Goal: Task Accomplishment & Management: Use online tool/utility

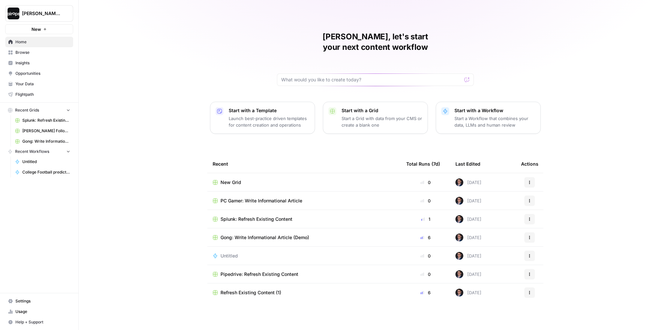
click at [40, 154] on span "Recent Workflows" at bounding box center [32, 152] width 34 height 6
click at [39, 154] on span "Recent Workflows" at bounding box center [32, 152] width 34 height 6
click at [22, 44] on span "Home" at bounding box center [42, 42] width 55 height 6
click at [26, 53] on span "Browse" at bounding box center [42, 53] width 55 height 6
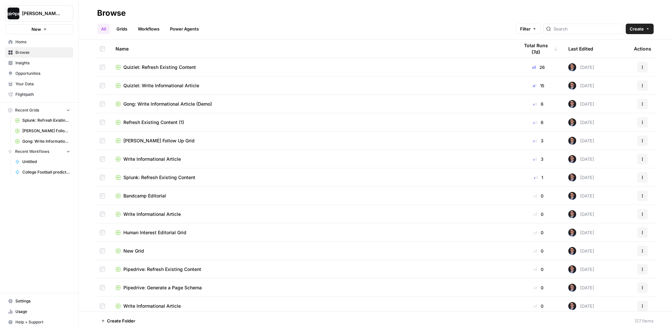
click at [24, 44] on span "Home" at bounding box center [42, 42] width 55 height 6
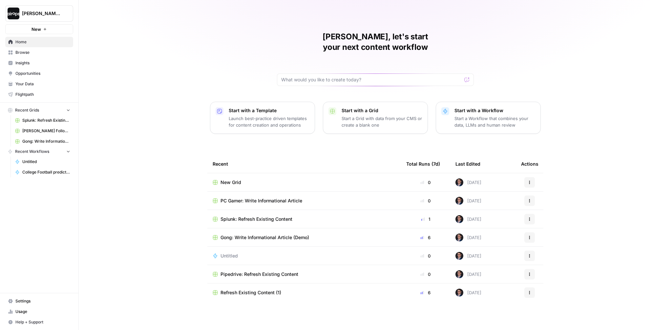
click at [485, 115] on p "Start a Workflow that combines your data, LLMs and human review" at bounding box center [494, 121] width 81 height 13
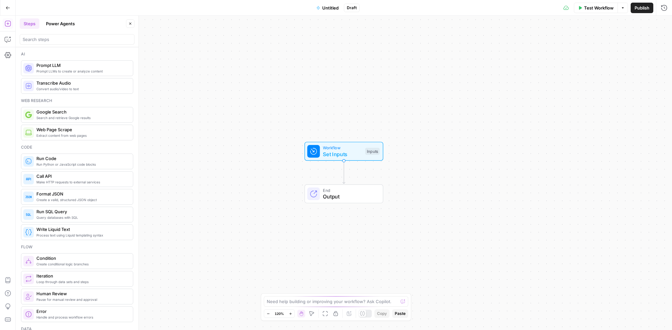
drag, startPoint x: 333, startPoint y: 123, endPoint x: 333, endPoint y: 80, distance: 43.6
click at [333, 80] on div "Workflow Set Inputs Inputs End Output" at bounding box center [344, 173] width 656 height 314
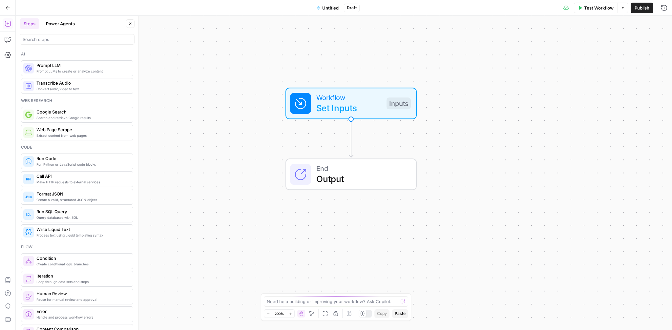
click at [328, 9] on span "Untitled" at bounding box center [330, 8] width 16 height 7
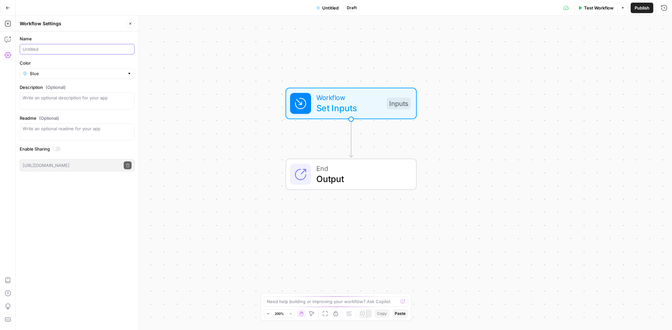
click at [40, 49] on input "Name" at bounding box center [77, 49] width 109 height 7
type input "Landing Page: test"
click at [32, 71] on input "Color" at bounding box center [77, 73] width 94 height 7
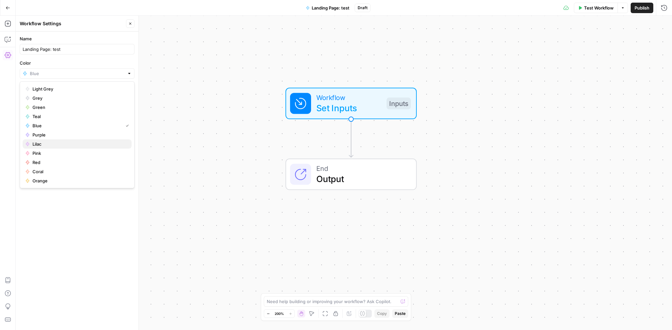
click at [48, 144] on span "Lilac" at bounding box center [79, 144] width 94 height 7
type input "Lilac"
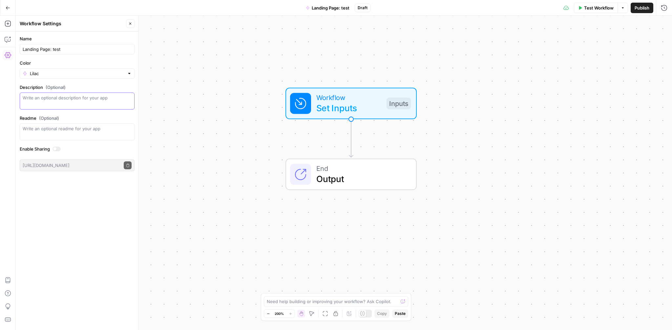
click at [70, 98] on textarea "Description (Optional)" at bounding box center [77, 100] width 109 height 13
click at [74, 191] on div "Name Landing Page: test Color Lilac Description (Optional) Readme (Optional) Wr…" at bounding box center [77, 180] width 123 height 299
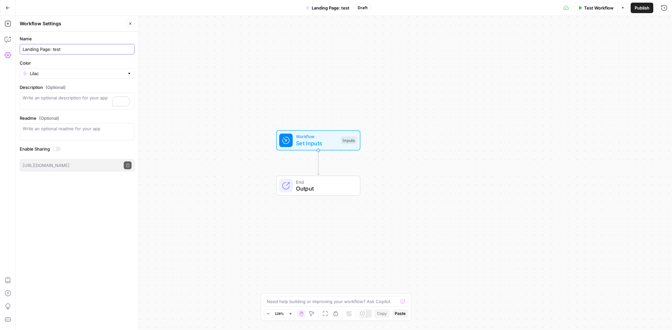
click at [23, 49] on input "Landing Page: test" at bounding box center [77, 49] width 109 height 7
click at [99, 53] on div "Landing Page: test" at bounding box center [77, 49] width 115 height 10
click at [9, 38] on icon "button" at bounding box center [8, 39] width 7 height 7
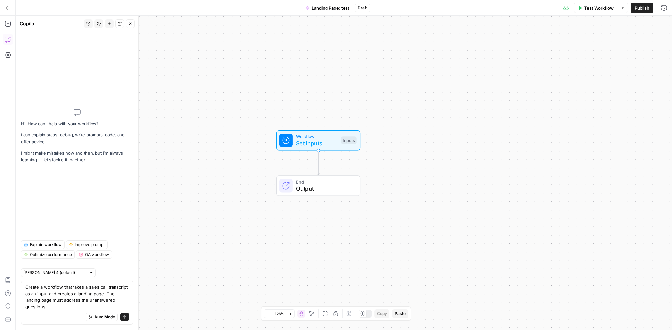
click at [103, 301] on textarea "Create a workflow that takes a sales call transcript as an input and creates a …" at bounding box center [77, 297] width 104 height 26
click at [69, 307] on textarea "Create a workflow that takes a sales call transcript as an input and creates a …" at bounding box center [77, 297] width 104 height 26
click at [108, 298] on textarea "Create a workflow that takes a sales call transcript as an input and creates a …" at bounding box center [77, 297] width 104 height 26
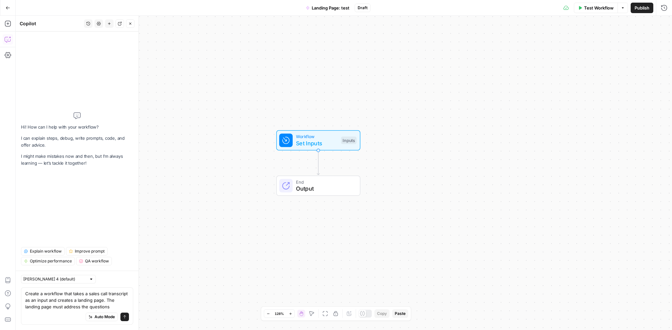
click at [115, 312] on div "Auto Mode Send" at bounding box center [77, 317] width 104 height 14
click at [118, 304] on textarea "Create a workflow that takes a sales call transcript as an input and creates a …" at bounding box center [77, 300] width 104 height 20
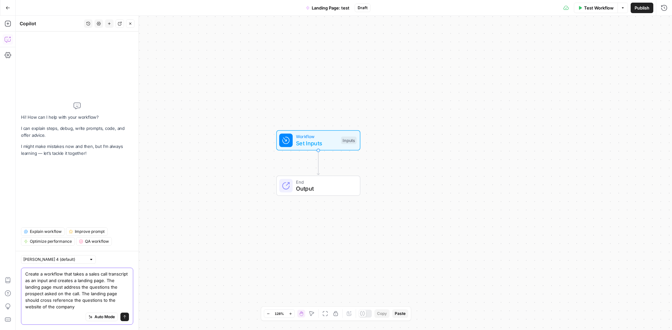
type textarea "Create a workflow that takes a sales call transcript as an input and creates a …"
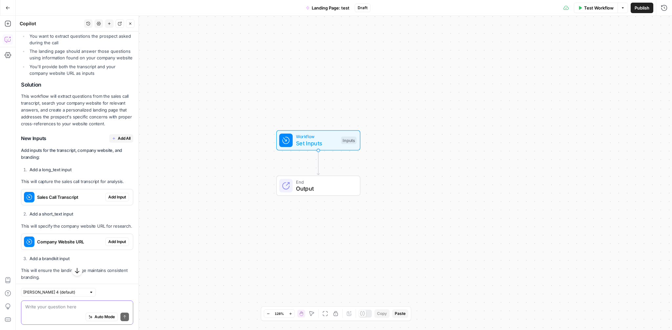
scroll to position [169, 0]
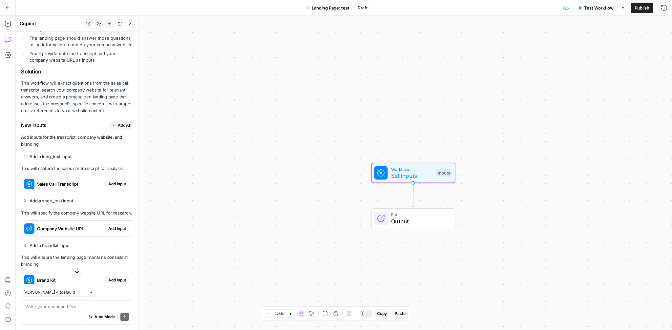
click at [117, 182] on span "Add Input" at bounding box center [117, 184] width 18 height 6
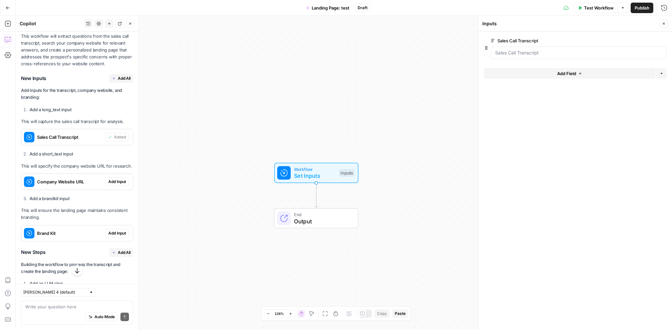
scroll to position [227, 0]
click at [245, 5] on div "Go Back Landing Page: test Draft Test Workflow Options Publish Run History" at bounding box center [336, 7] width 672 height 15
click at [120, 178] on span "Add Input" at bounding box center [117, 181] width 18 height 6
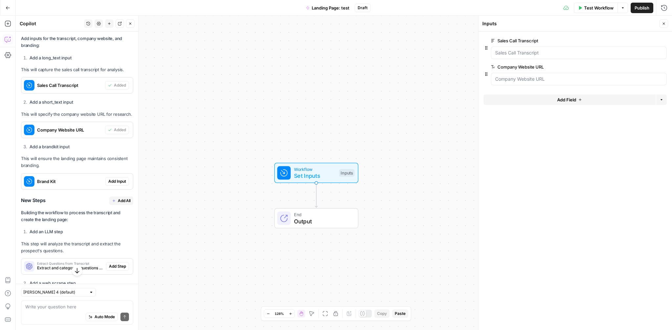
scroll to position [279, 0]
click at [113, 181] on span "Add Input" at bounding box center [117, 181] width 18 height 6
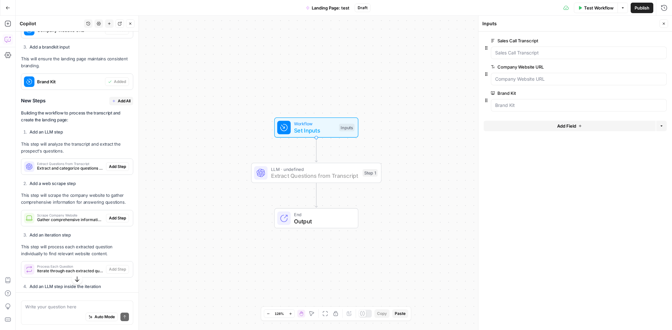
scroll to position [378, 0]
click at [116, 168] on span "Add Step" at bounding box center [117, 167] width 17 height 6
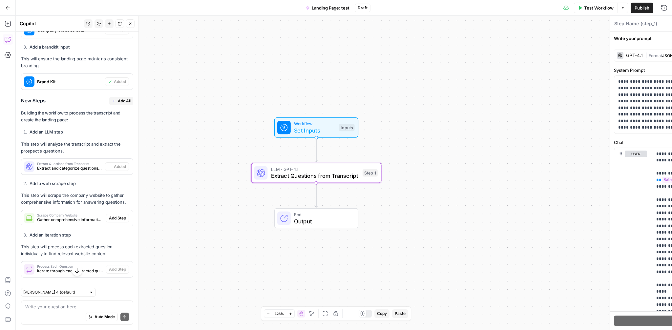
type textarea "Extract Questions from Transcript"
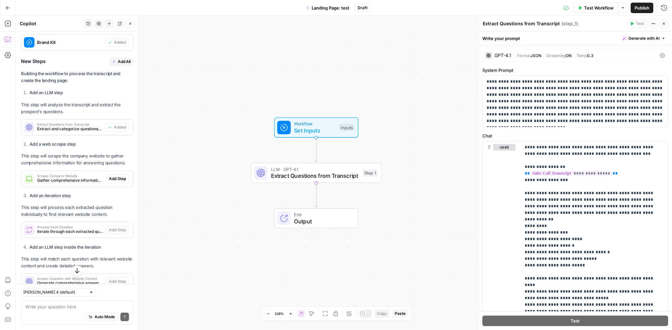
scroll to position [420, 0]
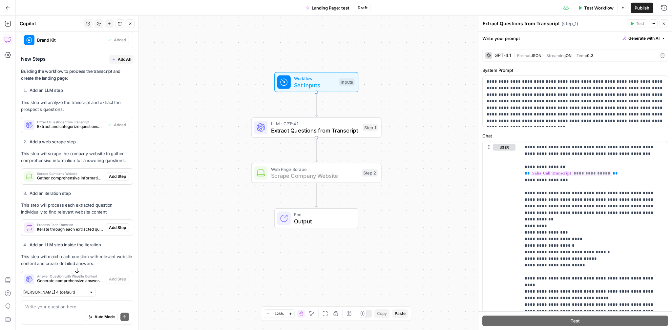
click at [114, 177] on span "Add Step" at bounding box center [117, 177] width 17 height 6
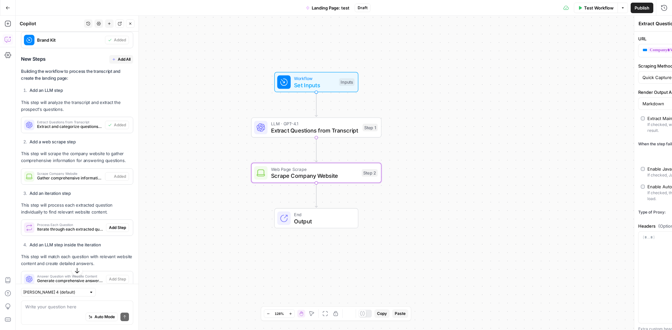
type textarea "Scrape Company Website"
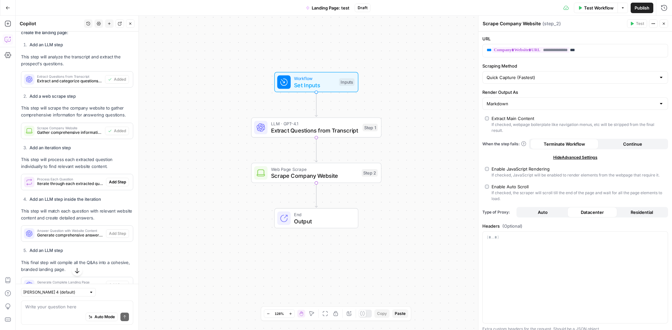
scroll to position [471, 0]
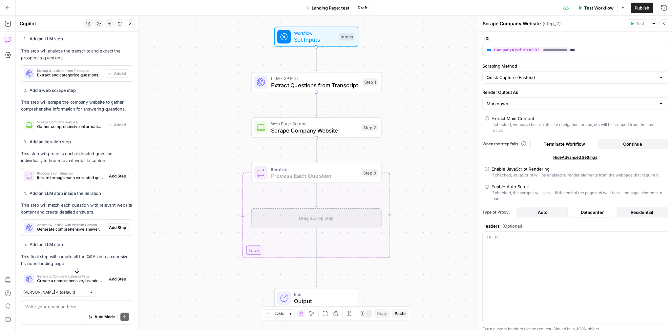
click at [121, 177] on span "Add Step" at bounding box center [117, 176] width 17 height 6
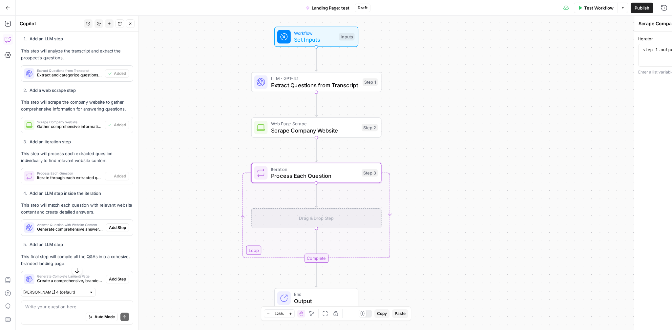
type textarea "Process Each Question"
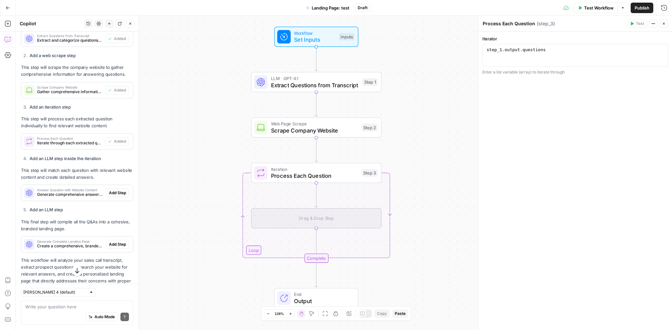
scroll to position [507, 0]
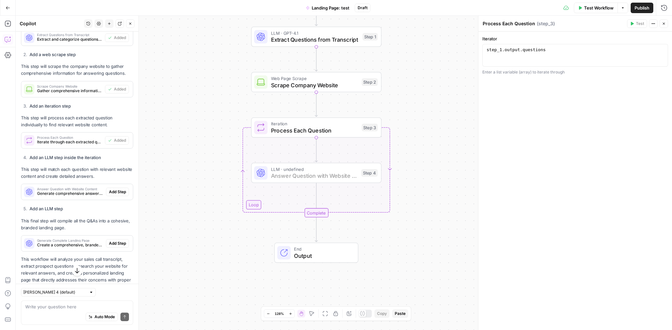
click at [117, 194] on span "Add Step" at bounding box center [117, 192] width 17 height 6
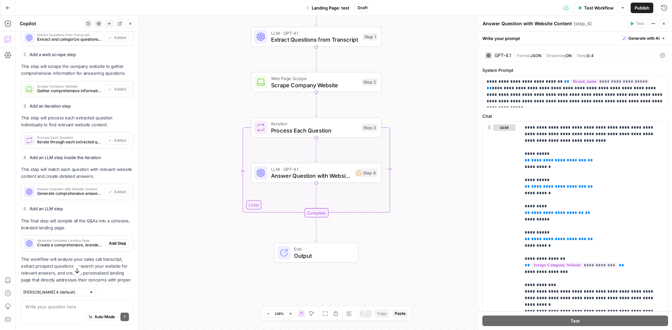
scroll to position [529, 0]
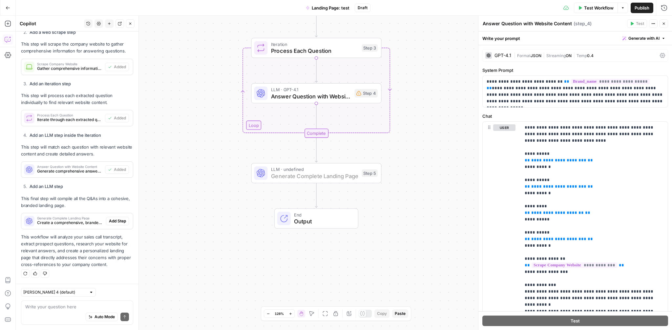
click at [117, 221] on span "Add Step" at bounding box center [117, 221] width 17 height 6
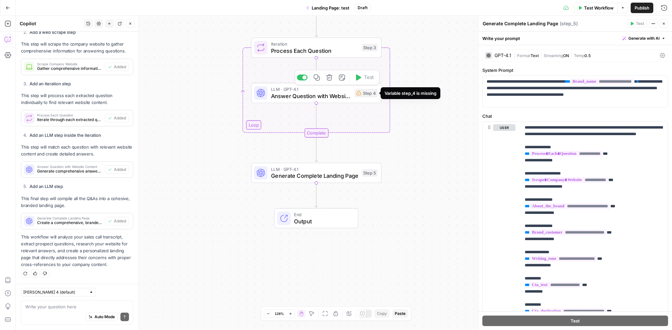
click at [369, 94] on div "Step 4" at bounding box center [366, 93] width 23 height 9
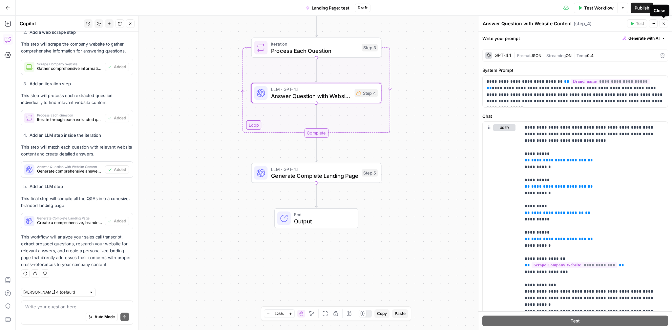
click at [663, 25] on icon "button" at bounding box center [664, 24] width 4 height 4
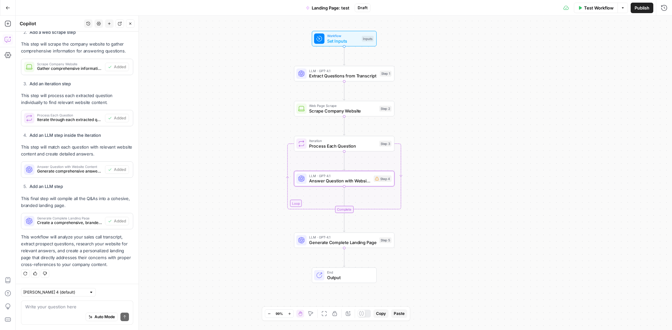
click at [254, 172] on div "Workflow Set Inputs Inputs LLM · GPT-4.1 Extract Questions from Transcript Step…" at bounding box center [344, 173] width 656 height 314
click at [330, 75] on span "Extract Questions from Transcript" at bounding box center [343, 76] width 68 height 7
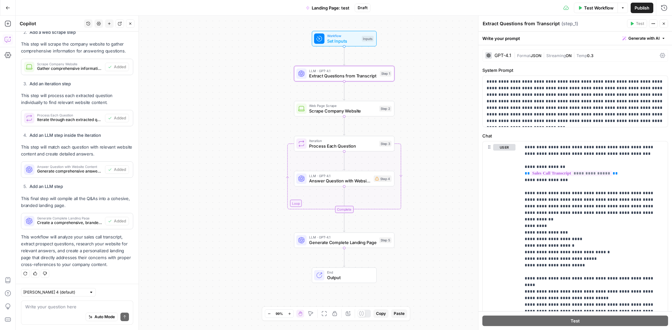
click at [664, 24] on icon "button" at bounding box center [664, 24] width 2 height 2
click at [664, 24] on div "Extract Questions from Transcript Extract Questions from Transcript ( step_1 ) …" at bounding box center [576, 23] width 186 height 9
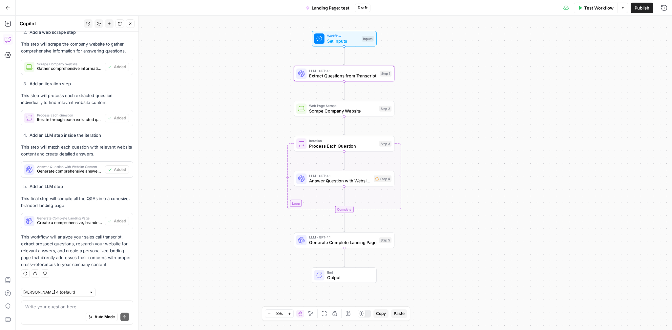
click at [592, 6] on span "Test Workflow" at bounding box center [599, 8] width 30 height 7
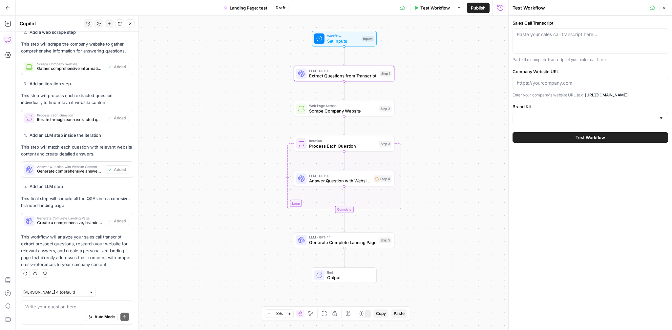
click at [570, 45] on div "Paste your sales call transcript here..." at bounding box center [591, 41] width 156 height 26
click at [589, 9] on div "Test Workflow" at bounding box center [580, 8] width 135 height 7
click at [665, 9] on icon "button" at bounding box center [664, 8] width 4 height 4
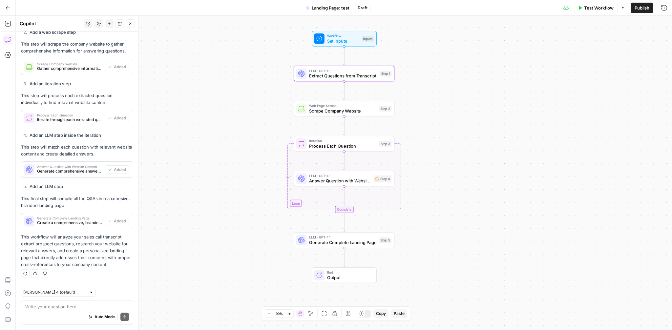
click at [596, 4] on button "Test Workflow" at bounding box center [596, 8] width 44 height 10
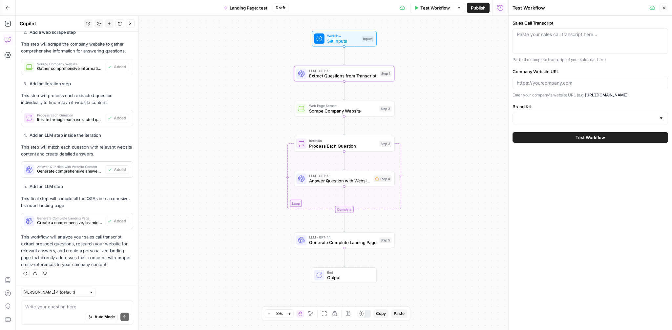
click at [557, 39] on div "Paste your sales call transcript here..." at bounding box center [591, 41] width 156 height 26
paste textarea "[PERSON_NAME] 1:01 Hey [PERSON_NAME]. Morning. [PERSON_NAME] 1:09 Morning man. …"
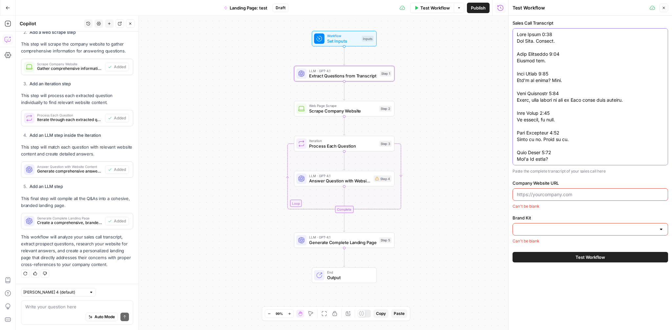
scroll to position [5283, 0]
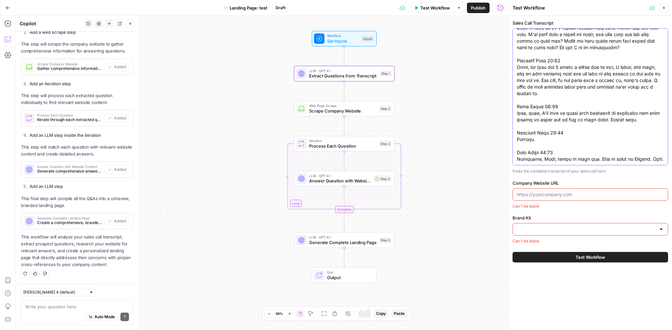
type textarea "[PERSON_NAME] 1:01 Hey [PERSON_NAME]. Morning. [PERSON_NAME] 1:09 Morning man. …"
click at [551, 192] on input "Company Website URL" at bounding box center [590, 194] width 147 height 7
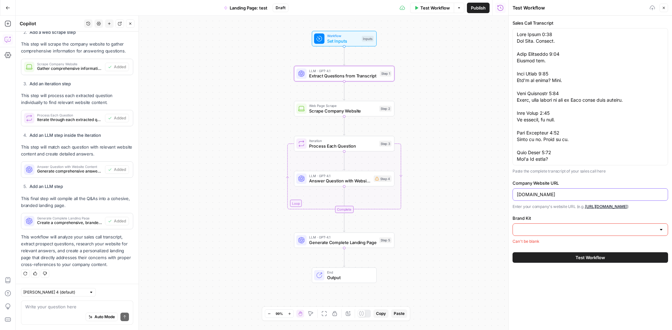
type input "[DOMAIN_NAME]"
click at [513, 252] on button "Test Workflow" at bounding box center [591, 257] width 156 height 10
click at [560, 230] on input "Brand Kit" at bounding box center [586, 229] width 139 height 7
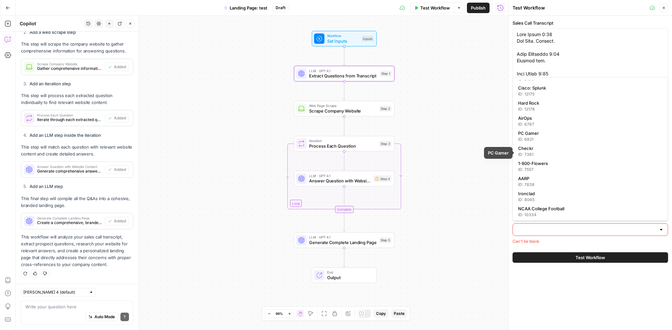
scroll to position [28, 0]
click at [542, 122] on div "ID: 6767" at bounding box center [590, 124] width 144 height 6
type input "AirOps"
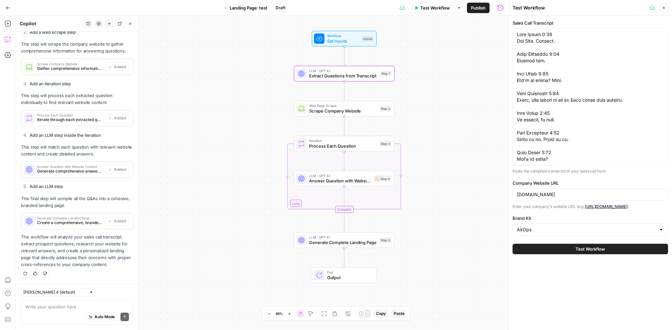
click at [569, 250] on button "Test Workflow" at bounding box center [591, 249] width 156 height 10
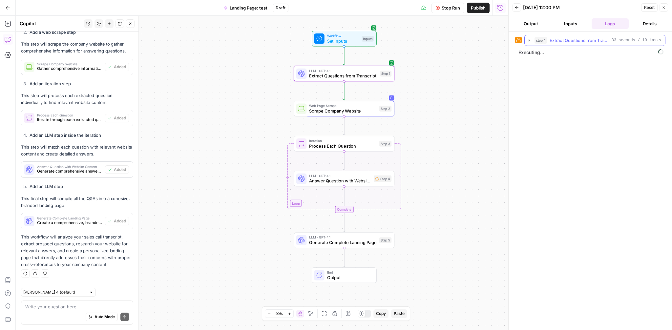
click at [529, 40] on icon "button" at bounding box center [529, 40] width 1 height 2
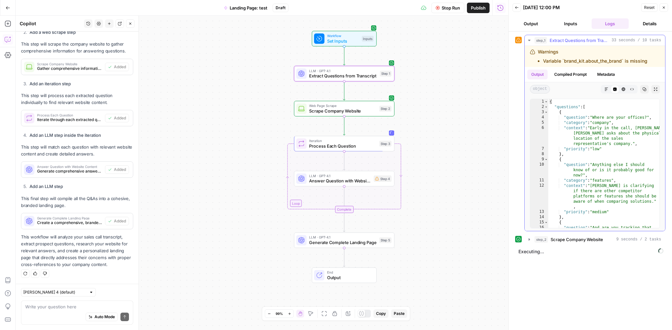
click at [530, 40] on icon "button" at bounding box center [529, 40] width 5 height 5
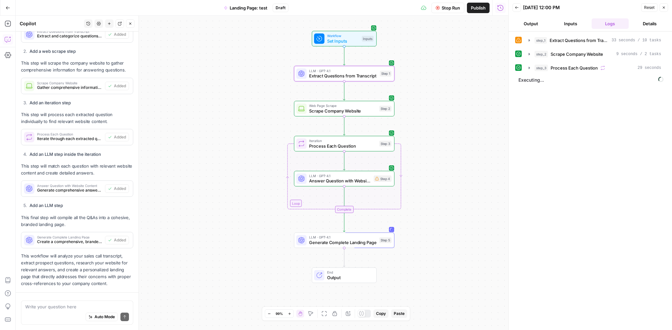
scroll to position [529, 0]
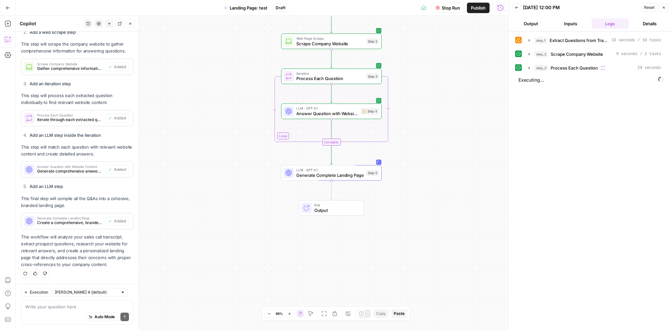
click at [401, 5] on div "Stop Run Publish Run History" at bounding box center [398, 7] width 220 height 15
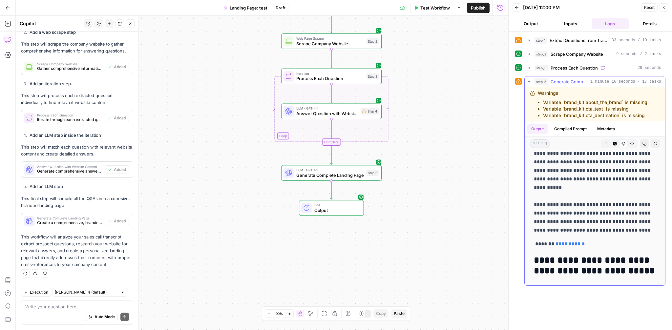
scroll to position [788, 0]
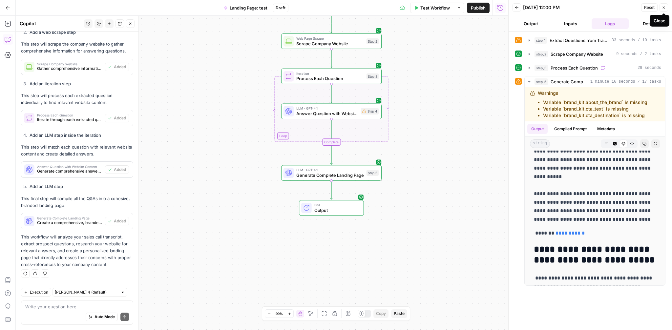
click at [664, 5] on button "Close" at bounding box center [664, 7] width 9 height 9
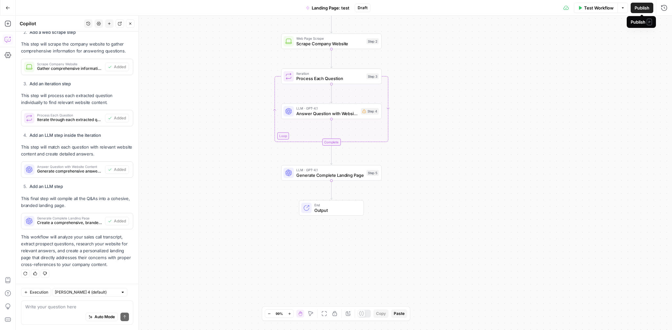
click at [640, 8] on span "Publish" at bounding box center [642, 8] width 15 height 7
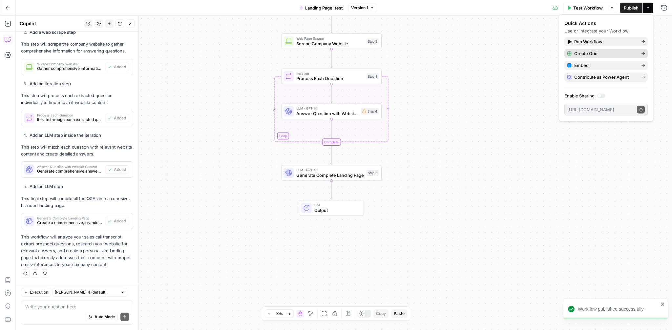
click at [603, 55] on span "Create Grid" at bounding box center [605, 53] width 62 height 7
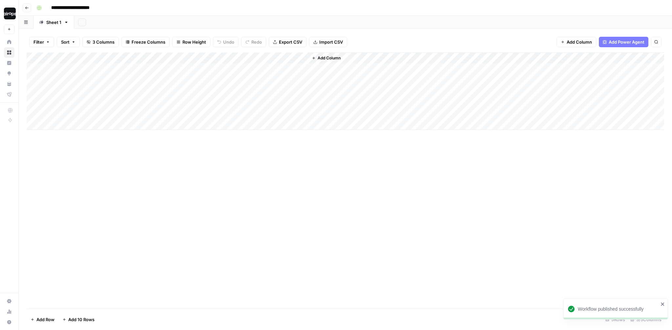
click at [204, 18] on div "Add Sheet" at bounding box center [373, 22] width 598 height 13
click at [87, 70] on div "Add Column" at bounding box center [346, 90] width 638 height 77
click at [87, 70] on textarea at bounding box center [101, 69] width 105 height 9
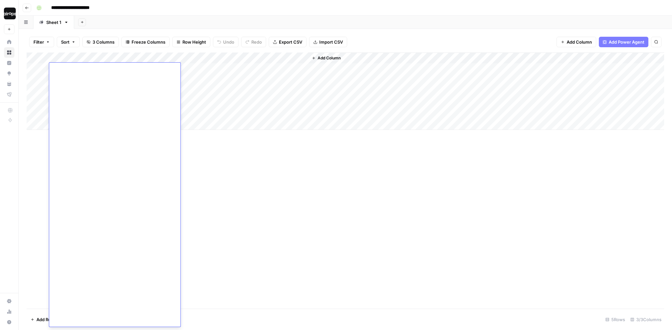
type textarea "**********"
click at [210, 187] on div "Add Column" at bounding box center [346, 180] width 638 height 256
click at [192, 66] on div "Add Column" at bounding box center [346, 90] width 638 height 77
click at [196, 19] on div "Add Sheet" at bounding box center [373, 22] width 598 height 13
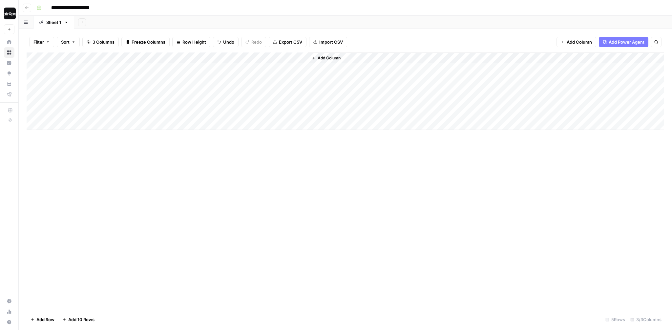
click at [175, 83] on div "Add Column" at bounding box center [346, 90] width 638 height 77
click at [179, 71] on div "Add Column" at bounding box center [346, 90] width 638 height 77
type textarea "**********"
click at [274, 68] on div "Add Column" at bounding box center [346, 90] width 638 height 77
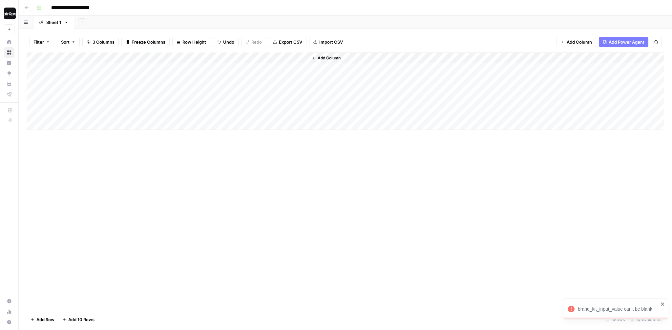
click at [274, 68] on div "Add Column" at bounding box center [346, 90] width 638 height 77
click at [294, 58] on div "Add Column" at bounding box center [346, 90] width 638 height 77
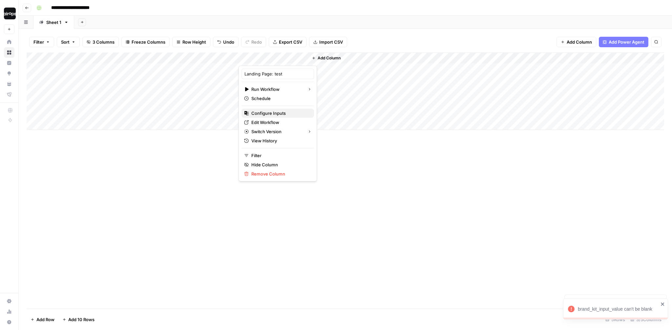
click at [269, 113] on span "Configure Inputs" at bounding box center [279, 113] width 57 height 7
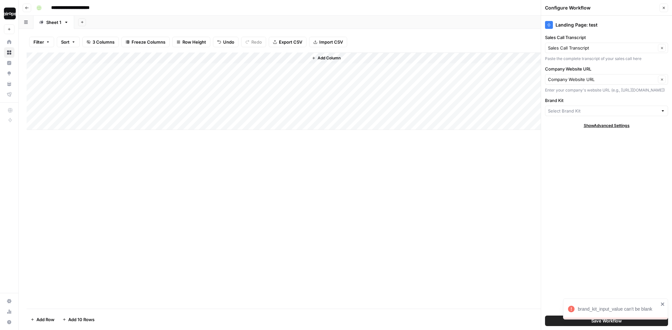
click at [576, 116] on div at bounding box center [606, 111] width 123 height 10
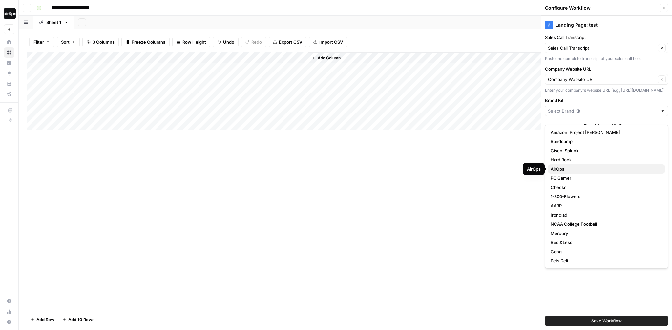
click at [568, 170] on span "AirOps" at bounding box center [605, 169] width 109 height 7
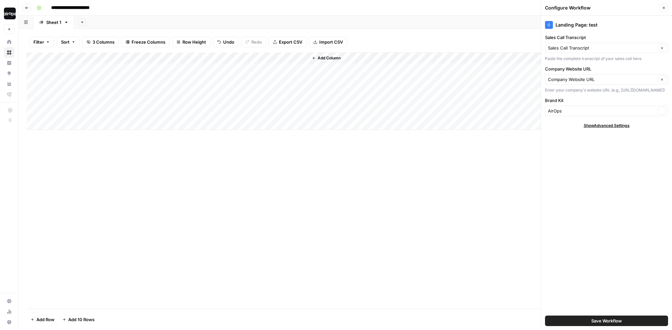
type input "AirOps"
click at [594, 319] on span "Save Workflow" at bounding box center [606, 321] width 31 height 7
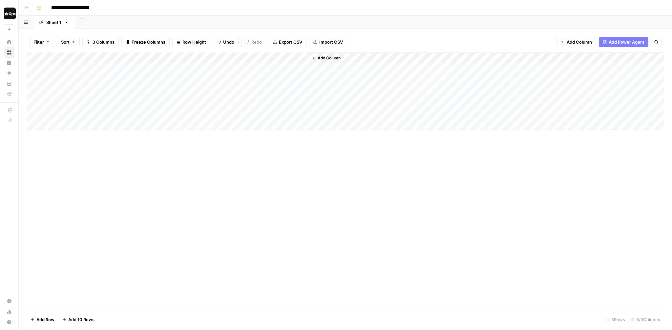
click at [275, 69] on div "Add Column" at bounding box center [346, 90] width 638 height 77
click at [186, 43] on span "Row Height" at bounding box center [194, 42] width 24 height 7
click at [188, 76] on span "Medium" at bounding box center [208, 74] width 47 height 7
click at [183, 176] on div "Add Column" at bounding box center [346, 180] width 638 height 256
click at [210, 17] on div "Add Sheet" at bounding box center [373, 22] width 598 height 13
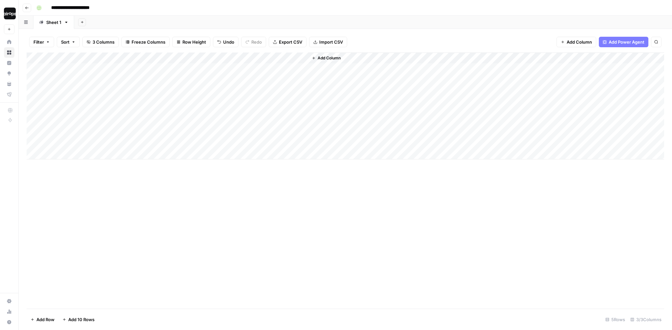
click at [91, 92] on div "Add Column" at bounding box center [346, 105] width 638 height 107
type textarea "**********"
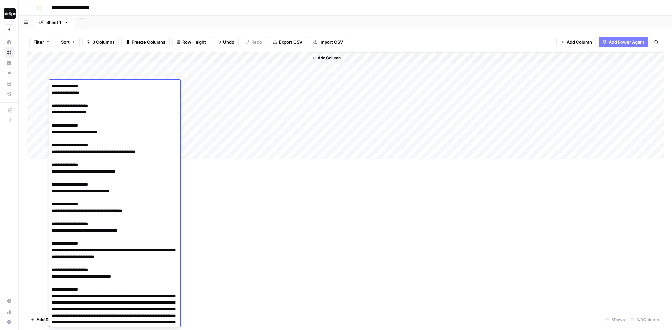
scroll to position [3076, 0]
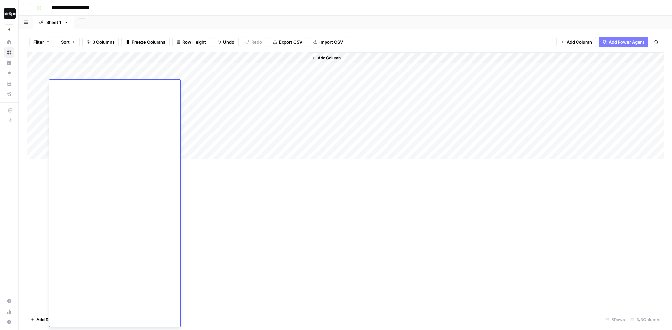
click at [204, 88] on div "Add Column" at bounding box center [346, 105] width 638 height 107
type textarea "**********"
click at [273, 85] on div "Add Column" at bounding box center [346, 105] width 638 height 107
click at [311, 21] on div "Add Sheet" at bounding box center [373, 22] width 598 height 13
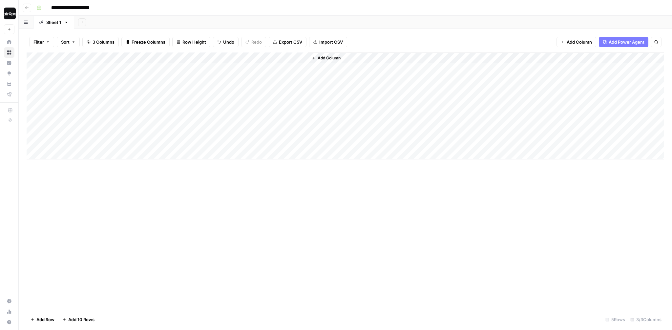
click at [282, 21] on div "Add Sheet" at bounding box center [373, 22] width 598 height 13
click at [275, 20] on div "Add Sheet" at bounding box center [373, 22] width 598 height 13
click at [244, 20] on div "Add Sheet" at bounding box center [373, 22] width 598 height 13
click at [175, 20] on div "Add Sheet" at bounding box center [373, 22] width 598 height 13
click at [132, 20] on div "Add Sheet" at bounding box center [373, 22] width 598 height 13
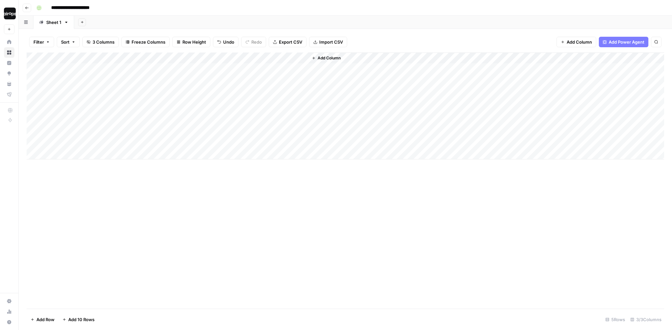
click at [90, 21] on div "Add Sheet" at bounding box center [373, 22] width 598 height 13
click at [52, 22] on div "Sheet 1" at bounding box center [53, 22] width 15 height 7
click at [129, 21] on div "Add Sheet" at bounding box center [373, 22] width 598 height 13
click at [220, 20] on div "Add Sheet" at bounding box center [373, 22] width 598 height 13
click at [312, 21] on div "Add Sheet" at bounding box center [373, 22] width 598 height 13
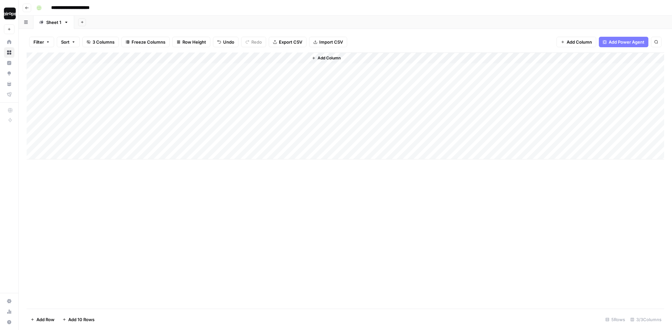
click at [414, 20] on div "Add Sheet" at bounding box center [373, 22] width 598 height 13
click at [541, 21] on div "Add Sheet" at bounding box center [373, 22] width 598 height 13
click at [228, 20] on div "Add Sheet" at bounding box center [373, 22] width 598 height 13
click at [191, 18] on div "Add Sheet" at bounding box center [373, 22] width 598 height 13
click at [173, 21] on div "Add Sheet" at bounding box center [373, 22] width 598 height 13
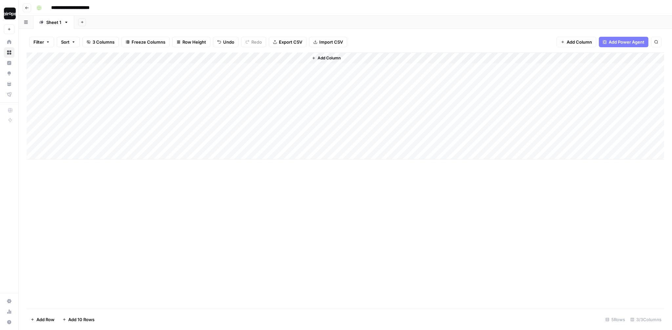
click at [199, 20] on div "Add Sheet" at bounding box center [373, 22] width 598 height 13
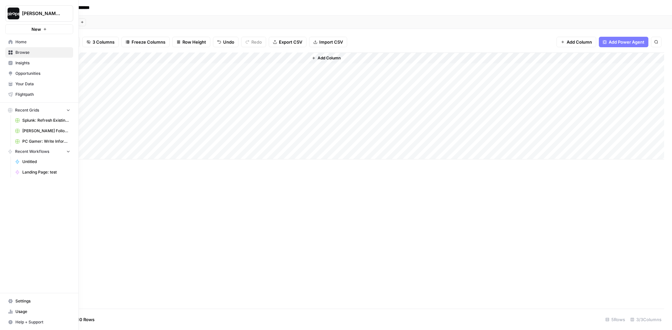
click at [6, 40] on link "Home" at bounding box center [39, 42] width 68 height 10
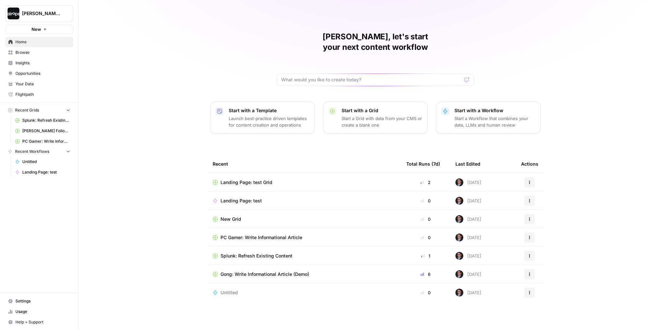
click at [36, 54] on span "Browse" at bounding box center [42, 53] width 55 height 6
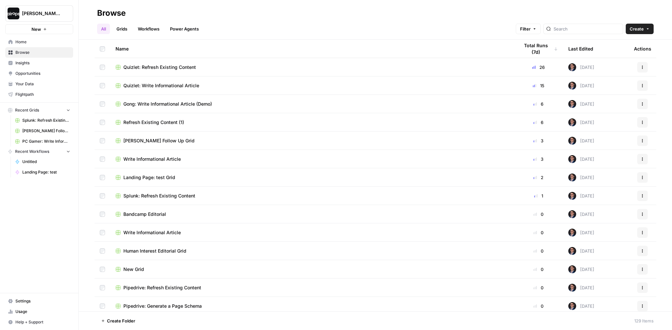
click at [123, 31] on link "Grids" at bounding box center [122, 29] width 19 height 10
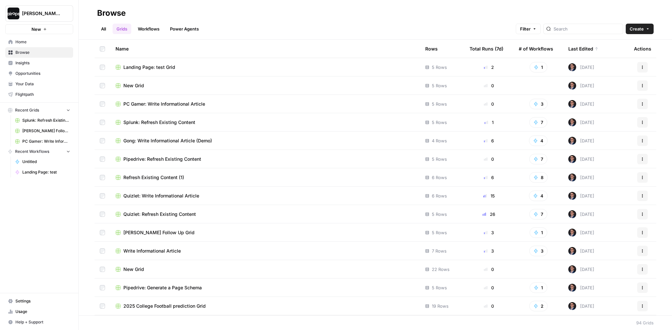
click at [325, 38] on header "Browse All Grids Workflows Power Agents Filter Create" at bounding box center [375, 20] width 593 height 40
click at [132, 85] on span "New Grid" at bounding box center [133, 85] width 21 height 7
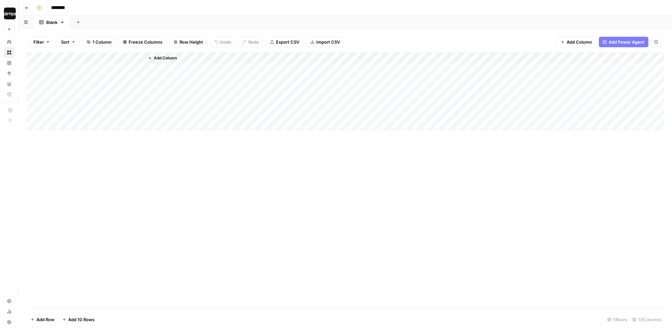
click at [31, 7] on header "Go back ********" at bounding box center [345, 8] width 653 height 16
click at [30, 7] on button "Go back" at bounding box center [27, 8] width 9 height 9
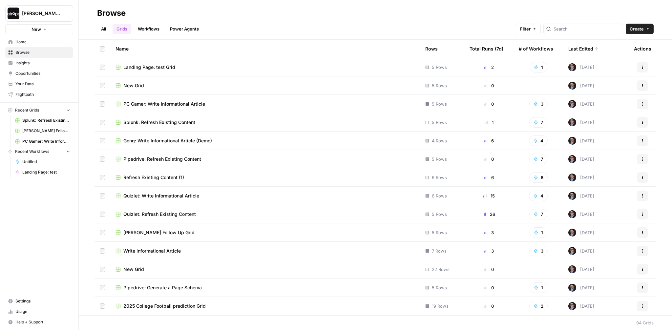
click at [35, 10] on span "[PERSON_NAME]-Sandbox" at bounding box center [42, 13] width 40 height 7
click at [246, 10] on div "Browse" at bounding box center [375, 13] width 556 height 10
click at [37, 42] on span "Home" at bounding box center [42, 42] width 55 height 6
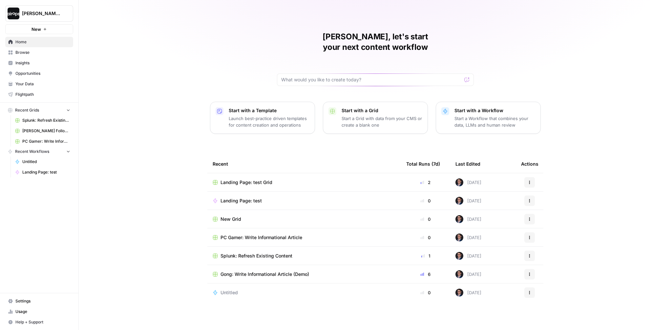
click at [282, 115] on p "Launch best-practice driven templates for content creation and operations" at bounding box center [269, 121] width 81 height 13
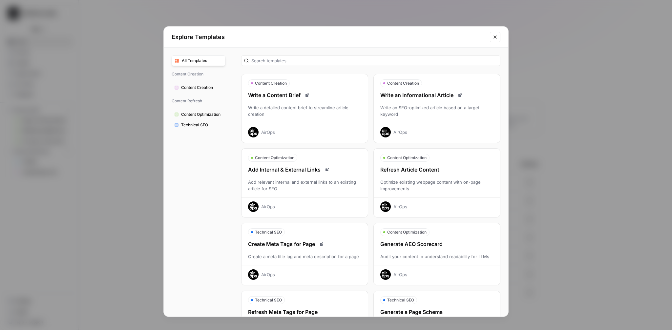
click at [441, 195] on div "Refresh Article Content Optimize existing webpage content with on-page improvem…" at bounding box center [437, 189] width 126 height 46
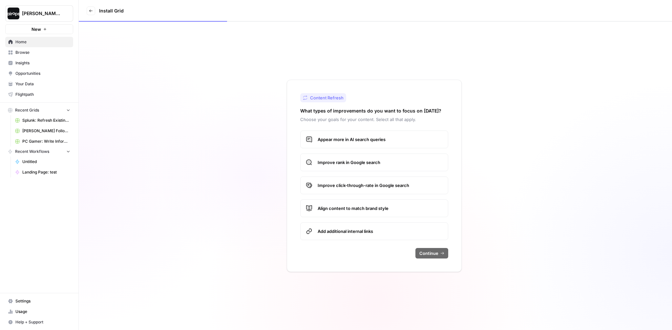
click at [361, 129] on div "Content Refresh What types of improvements do you want to focus on [DATE]? Choo…" at bounding box center [374, 176] width 175 height 192
click at [361, 134] on label "Appear more in AI search queries" at bounding box center [374, 140] width 148 height 18
click at [361, 164] on span "Improve rank in Google search" at bounding box center [380, 162] width 125 height 7
click at [361, 192] on label "Improve click-through-rate in Google search" at bounding box center [374, 186] width 148 height 18
click at [361, 206] on span "Align content to match brand style" at bounding box center [380, 208] width 125 height 7
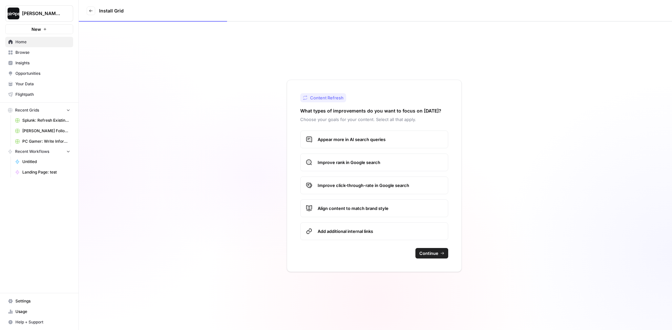
click at [360, 226] on label "Add additional internal links" at bounding box center [374, 231] width 148 height 18
click at [430, 253] on span "Continue" at bounding box center [428, 253] width 19 height 7
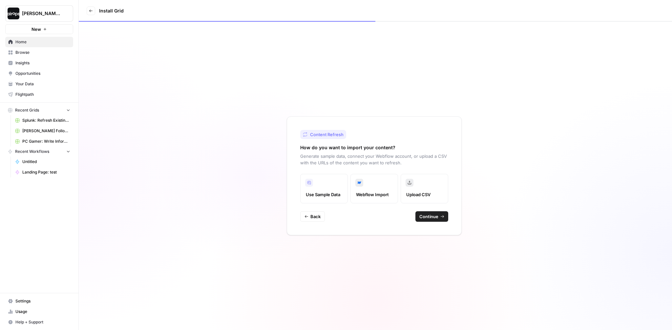
click at [427, 213] on button "Continue" at bounding box center [431, 216] width 33 height 10
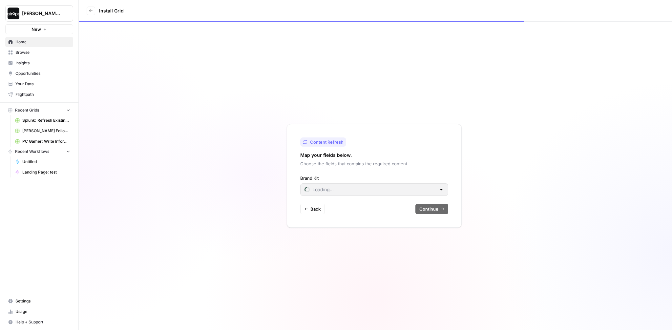
type input "1-800-Flowers"
click at [352, 190] on input "Brand Kit" at bounding box center [370, 189] width 132 height 7
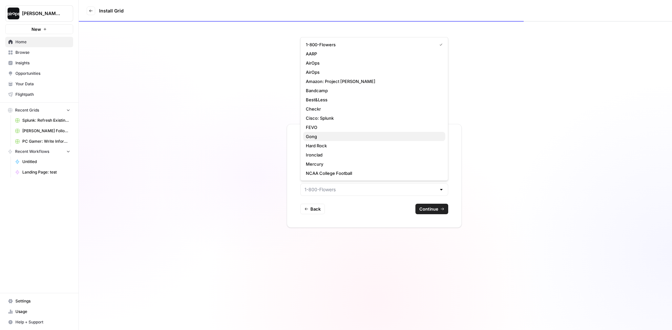
click at [343, 132] on button "Gong" at bounding box center [374, 136] width 142 height 9
type input "Gong"
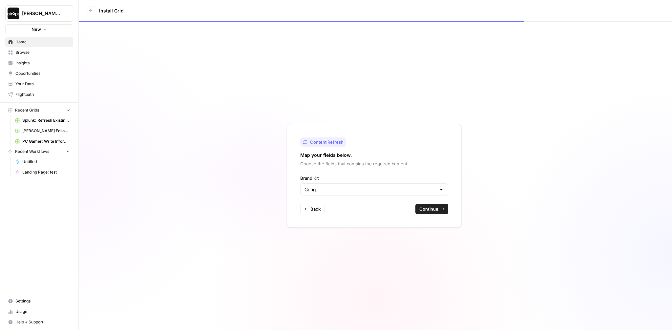
click at [437, 207] on span "Continue" at bounding box center [428, 209] width 19 height 7
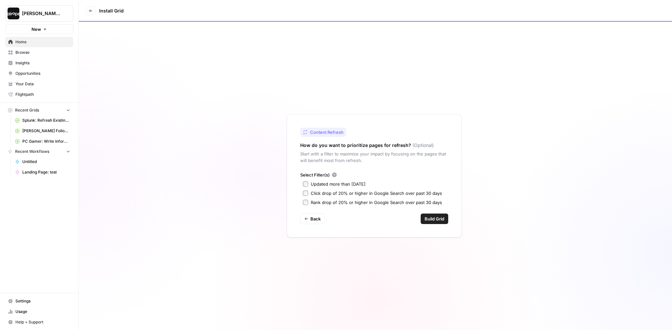
click at [337, 186] on div "Updated more than [DATE]" at bounding box center [338, 184] width 55 height 7
click at [433, 220] on span "Build Grid" at bounding box center [435, 219] width 20 height 7
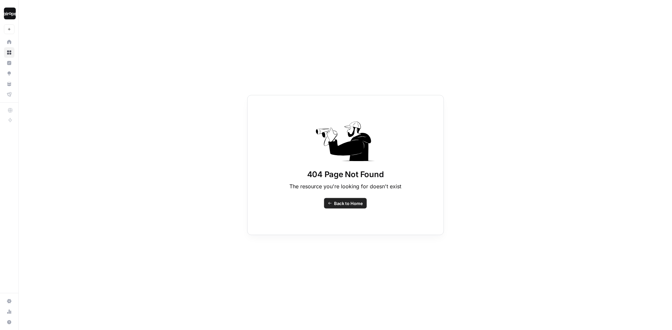
click at [353, 205] on span "Back to Home" at bounding box center [348, 203] width 29 height 7
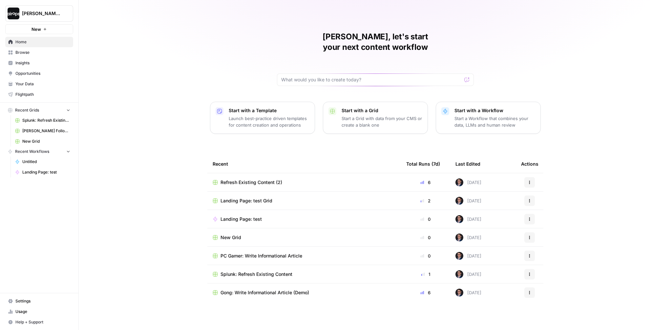
click at [264, 179] on span "Refresh Existing Content (2)" at bounding box center [251, 182] width 62 height 7
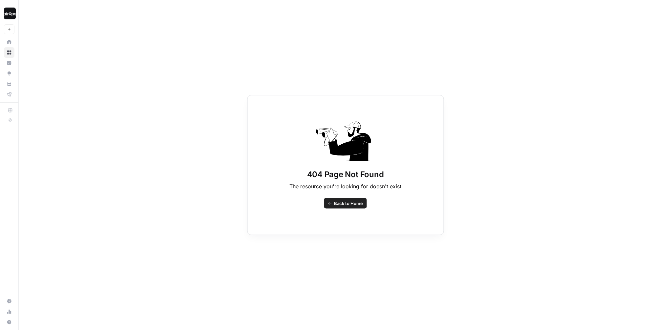
click at [349, 204] on span "Back to Home" at bounding box center [348, 203] width 29 height 7
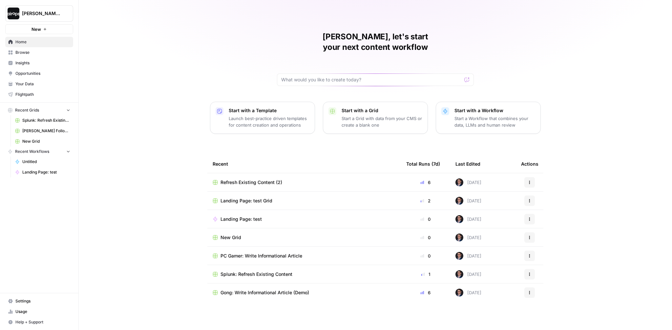
click at [259, 179] on span "Refresh Existing Content (2)" at bounding box center [251, 182] width 62 height 7
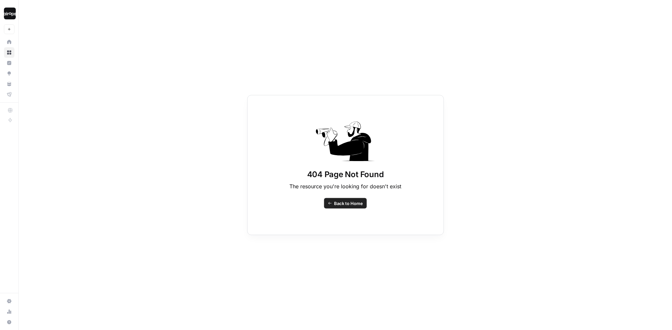
click at [349, 201] on span "Back to Home" at bounding box center [348, 203] width 29 height 7
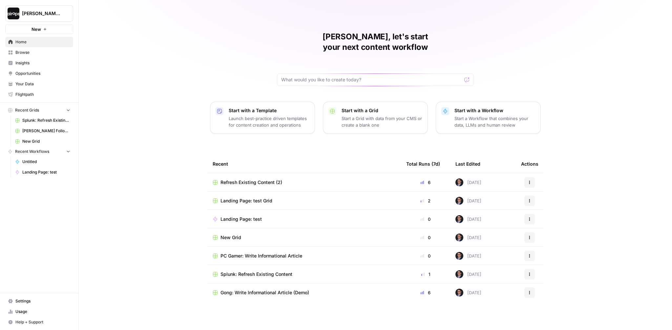
click at [271, 271] on span "Splunk: Refresh Existing Content" at bounding box center [256, 274] width 72 height 7
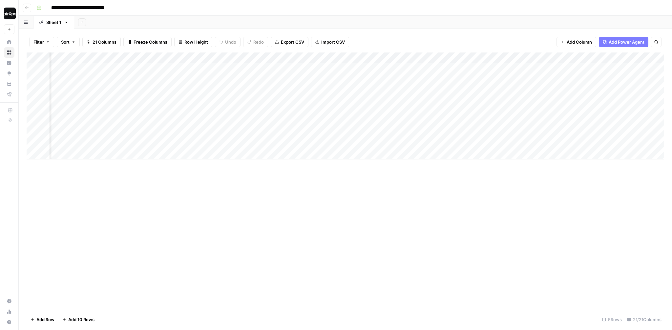
scroll to position [0, 191]
click at [443, 59] on div "Add Column" at bounding box center [346, 105] width 638 height 107
click at [416, 28] on div "Add Sheet" at bounding box center [373, 22] width 598 height 13
click at [416, 30] on div "Filter Sort 21 Columns Freeze Columns Row Height Undo Redo Export CSV Import CS…" at bounding box center [345, 179] width 653 height 301
click at [444, 56] on div "Add Column" at bounding box center [346, 105] width 638 height 107
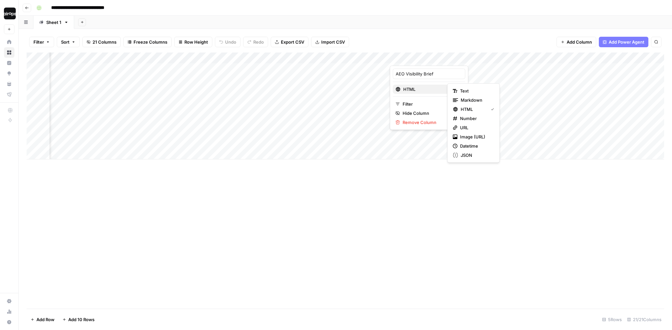
click at [437, 89] on div "HTML" at bounding box center [428, 89] width 67 height 7
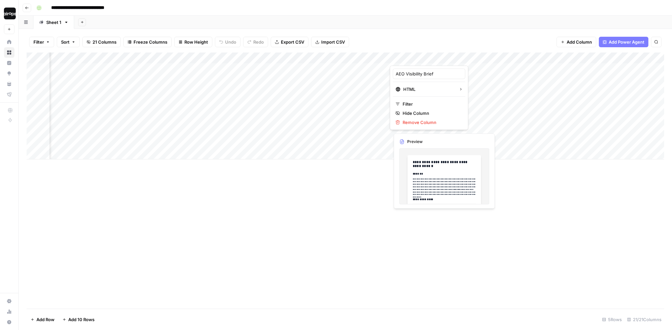
click at [435, 39] on div "Filter Sort 21 Columns Freeze Columns Row Height Undo Redo Export CSV Import CS…" at bounding box center [346, 41] width 638 height 21
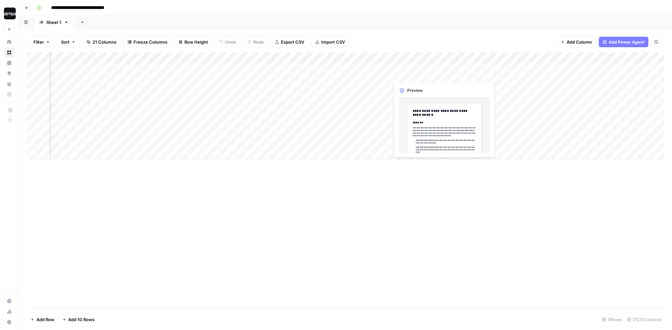
click at [416, 69] on div "Add Column" at bounding box center [346, 105] width 638 height 107
click at [444, 70] on div "Add Column" at bounding box center [346, 105] width 638 height 107
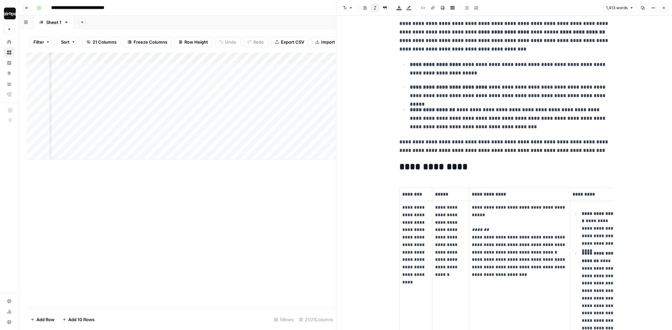
scroll to position [70, 0]
click at [666, 9] on button "Close" at bounding box center [664, 8] width 9 height 9
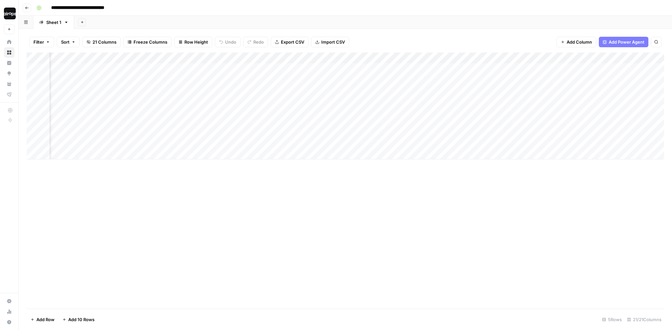
click at [444, 67] on div "Add Column" at bounding box center [346, 105] width 638 height 107
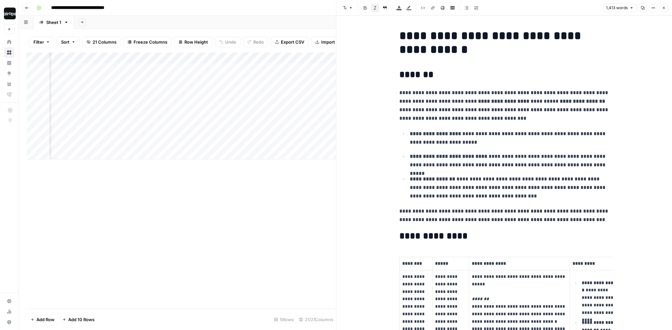
scroll to position [0, 302]
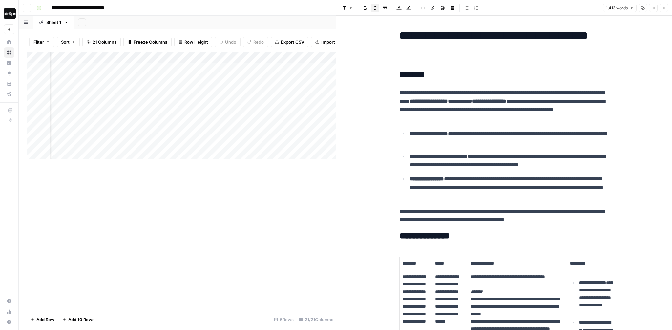
click at [266, 57] on div "Add Column" at bounding box center [181, 105] width 309 height 107
click at [665, 7] on icon "button" at bounding box center [664, 8] width 4 height 4
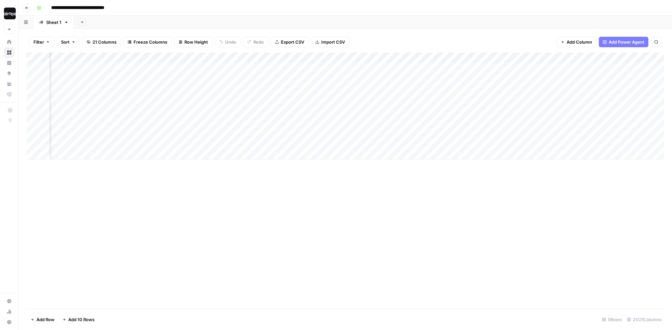
click at [387, 25] on div "Add Sheet" at bounding box center [373, 22] width 598 height 13
click at [265, 68] on div "Add Column" at bounding box center [346, 105] width 638 height 107
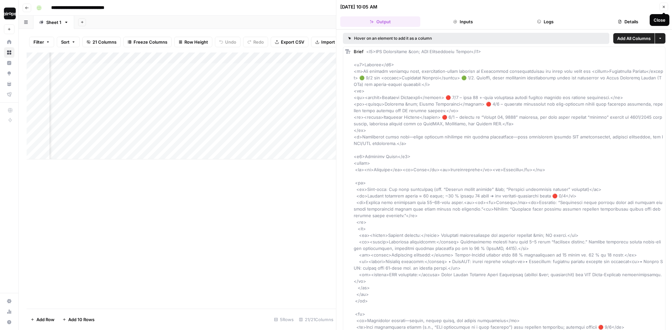
click at [663, 6] on icon "button" at bounding box center [664, 7] width 2 height 2
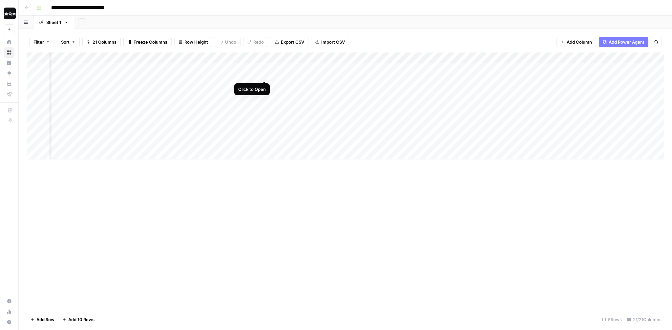
click at [265, 68] on div "Add Column" at bounding box center [346, 105] width 638 height 107
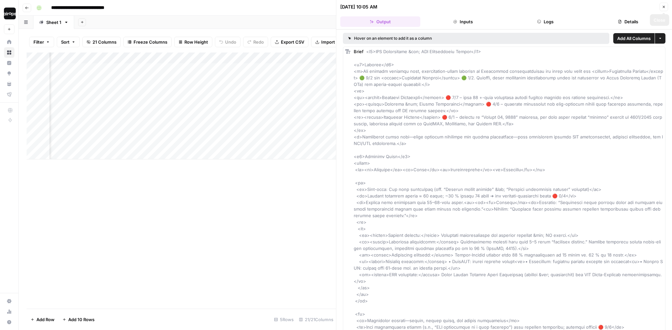
click at [662, 7] on icon "button" at bounding box center [664, 7] width 4 height 4
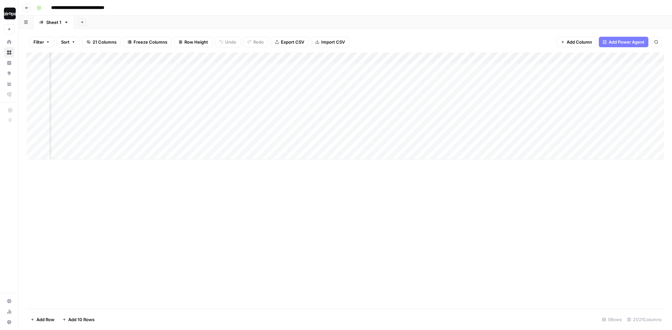
click at [3, 15] on div "[PERSON_NAME]-Sandbox New" at bounding box center [9, 17] width 18 height 34
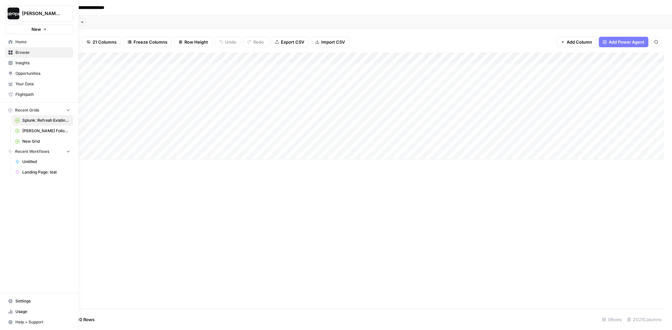
click at [39, 37] on link "Home" at bounding box center [39, 42] width 68 height 10
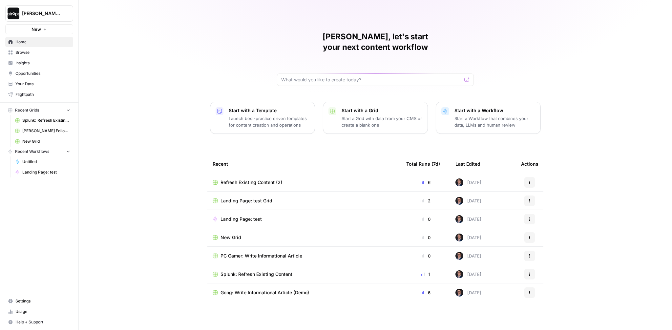
click at [239, 198] on span "Landing Page: test Grid" at bounding box center [246, 201] width 52 height 7
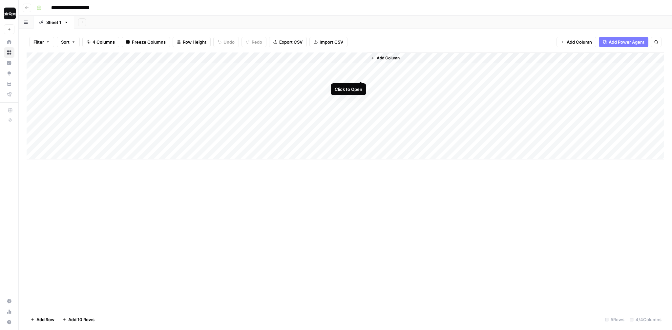
click at [361, 69] on div "Add Column" at bounding box center [346, 105] width 638 height 107
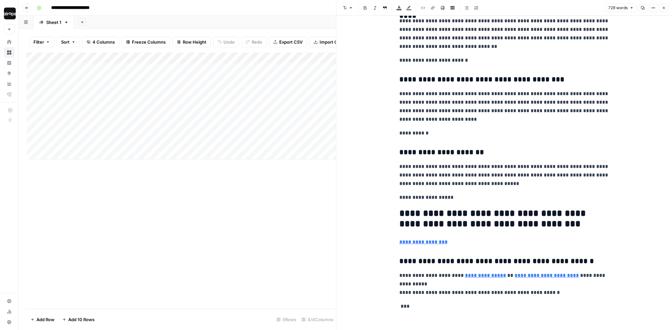
scroll to position [1322, 0]
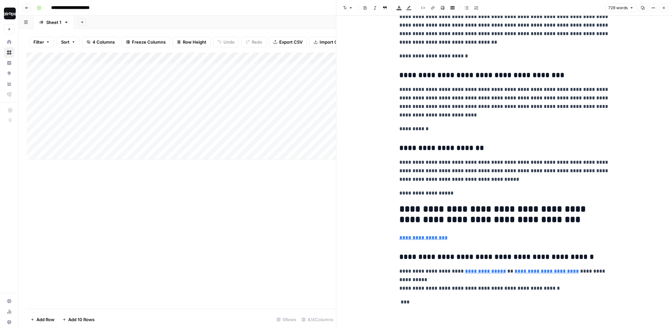
click at [666, 10] on button "Close" at bounding box center [664, 8] width 9 height 9
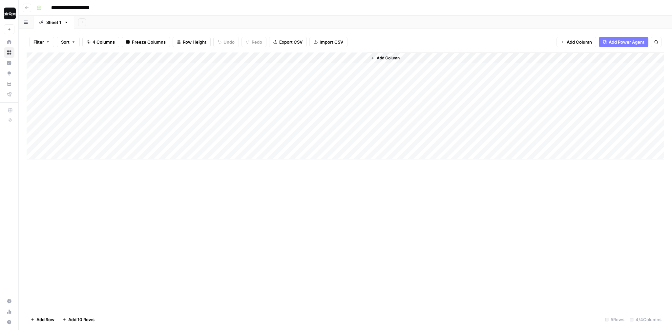
click at [486, 5] on div "**********" at bounding box center [350, 8] width 632 height 10
click at [199, 18] on div "Add Sheet" at bounding box center [373, 22] width 598 height 13
click at [197, 20] on div "Add Sheet" at bounding box center [373, 22] width 598 height 13
click at [155, 4] on div "**********" at bounding box center [350, 8] width 632 height 10
click at [155, 7] on div "**********" at bounding box center [350, 8] width 632 height 10
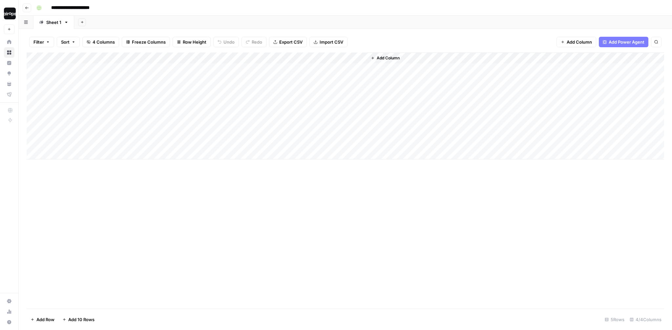
click at [136, 12] on div "**********" at bounding box center [350, 8] width 632 height 10
drag, startPoint x: 115, startPoint y: 69, endPoint x: 114, endPoint y: 144, distance: 74.5
click at [114, 144] on div "Add Column" at bounding box center [346, 105] width 638 height 107
drag, startPoint x: 210, startPoint y: 79, endPoint x: 199, endPoint y: 138, distance: 60.0
click at [199, 138] on div "Add Column" at bounding box center [346, 105] width 638 height 107
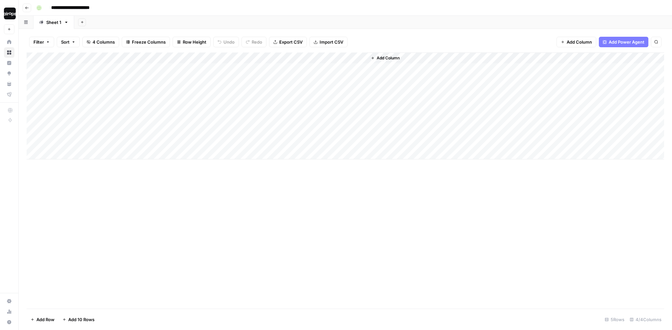
drag, startPoint x: 286, startPoint y: 72, endPoint x: 286, endPoint y: 151, distance: 78.7
click at [286, 151] on div "Add Column" at bounding box center [346, 105] width 638 height 107
click at [332, 23] on div "Add Sheet" at bounding box center [373, 22] width 598 height 13
click at [360, 68] on div "Add Column" at bounding box center [346, 105] width 638 height 107
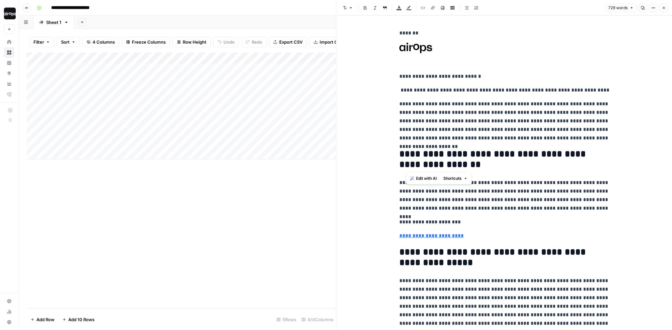
drag, startPoint x: 480, startPoint y: 159, endPoint x: 386, endPoint y: 152, distance: 94.4
click at [513, 191] on p "**********" at bounding box center [504, 195] width 210 height 34
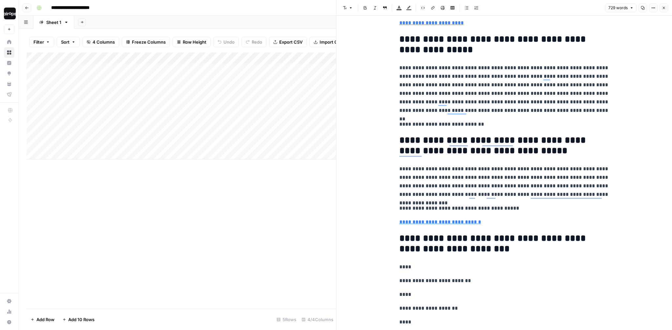
scroll to position [283, 0]
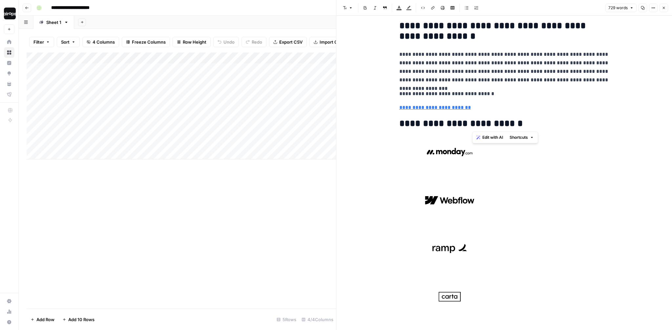
drag, startPoint x: 518, startPoint y: 123, endPoint x: 375, endPoint y: 133, distance: 142.7
click at [377, 133] on div "**********" at bounding box center [504, 138] width 336 height 1636
click at [469, 123] on h2 "**********" at bounding box center [504, 123] width 210 height 10
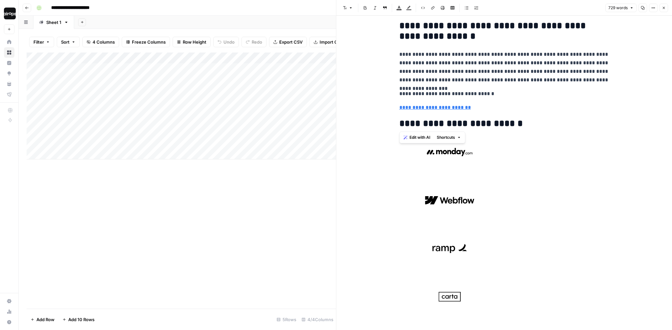
click at [530, 125] on h2 "**********" at bounding box center [504, 123] width 210 height 10
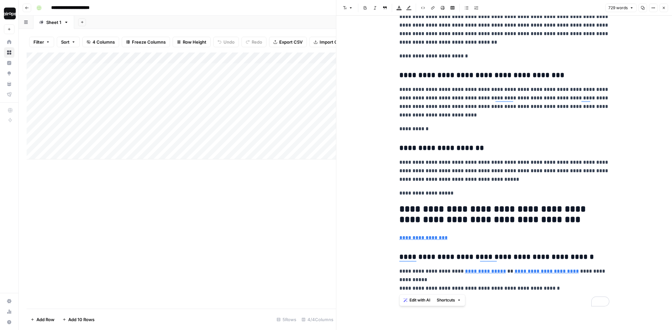
drag, startPoint x: 566, startPoint y: 288, endPoint x: 395, endPoint y: 250, distance: 174.7
click at [517, 234] on p "**********" at bounding box center [504, 238] width 210 height 9
click at [571, 215] on h2 "**********" at bounding box center [504, 214] width 210 height 21
click at [564, 220] on h2 "**********" at bounding box center [504, 214] width 210 height 21
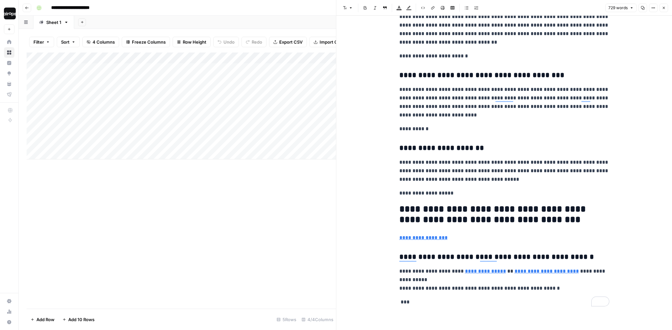
click at [545, 153] on h3 "**********" at bounding box center [504, 148] width 210 height 9
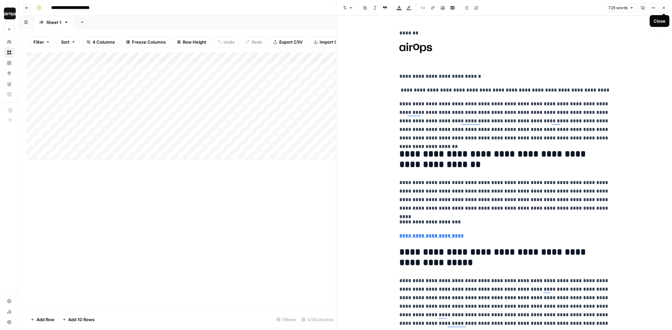
click at [666, 7] on button "Close" at bounding box center [664, 8] width 9 height 9
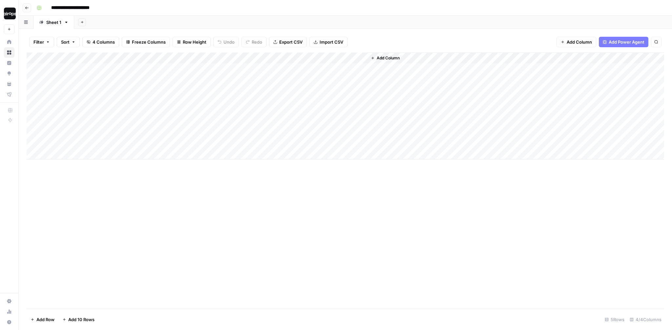
click at [295, 58] on div "Add Column" at bounding box center [346, 105] width 638 height 107
click at [269, 123] on span "Edit Workflow" at bounding box center [279, 122] width 57 height 7
drag, startPoint x: 97, startPoint y: 70, endPoint x: 206, endPoint y: 152, distance: 136.7
click at [206, 152] on div "Add Column" at bounding box center [346, 105] width 638 height 107
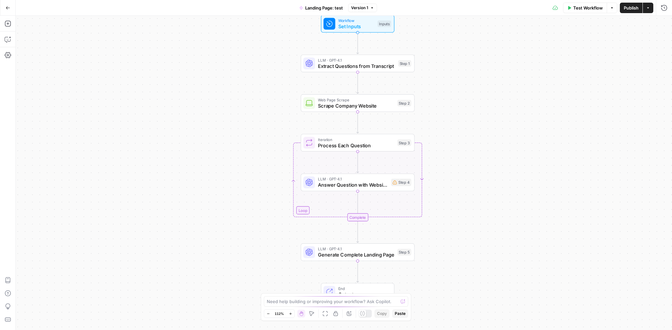
drag, startPoint x: 429, startPoint y: 186, endPoint x: 443, endPoint y: 171, distance: 20.0
click at [443, 171] on div "Workflow Set Inputs Inputs LLM · GPT-4.1 Extract Questions from Transcript Step…" at bounding box center [344, 173] width 656 height 314
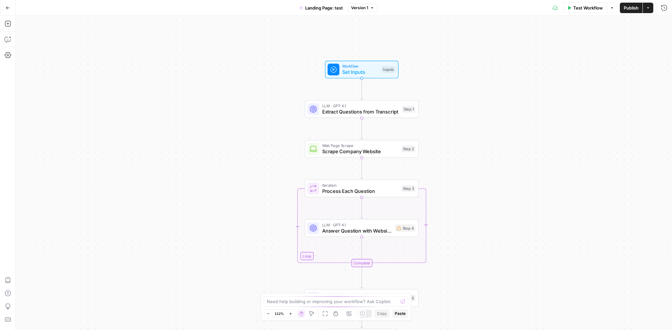
drag, startPoint x: 427, startPoint y: 80, endPoint x: 433, endPoint y: 122, distance: 42.5
click at [433, 122] on div "Workflow Set Inputs Inputs LLM · GPT-4.1 Extract Questions from Transcript Step…" at bounding box center [344, 173] width 656 height 314
drag, startPoint x: 437, startPoint y: 112, endPoint x: 448, endPoint y: 112, distance: 10.2
click at [448, 112] on div "Workflow Set Inputs Inputs LLM · GPT-4.1 Extract Questions from Transcript Step…" at bounding box center [344, 173] width 656 height 314
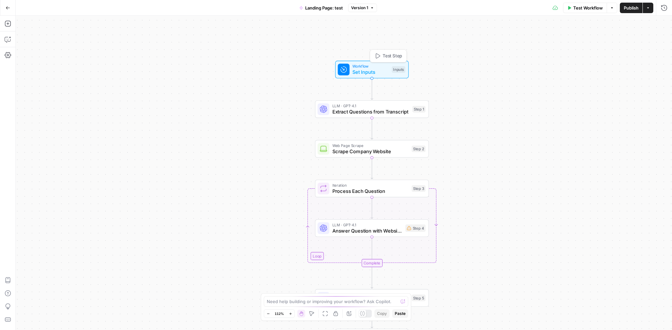
click at [379, 74] on span "Set Inputs" at bounding box center [370, 72] width 36 height 7
drag, startPoint x: 545, startPoint y: 40, endPoint x: 540, endPoint y: 42, distance: 5.9
click at [540, 42] on label "Sales Call Transcript" at bounding box center [560, 40] width 139 height 7
click at [540, 50] on Transcript "Sales Call Transcript" at bounding box center [578, 53] width 167 height 7
click at [521, 66] on label "Company Website URL" at bounding box center [560, 67] width 139 height 7
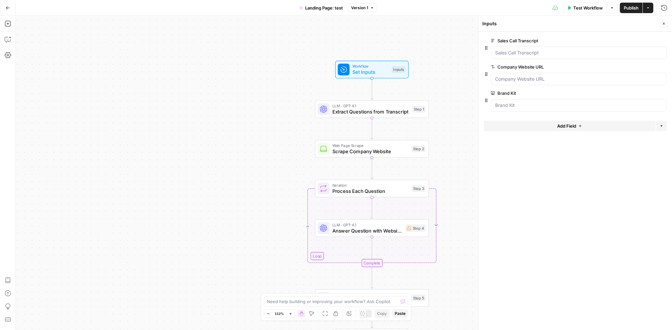
click at [521, 76] on URL "Company Website URL" at bounding box center [578, 79] width 167 height 7
click at [521, 66] on label "Company Website URL" at bounding box center [560, 67] width 139 height 7
click at [521, 76] on URL "Company Website URL" at bounding box center [578, 79] width 167 height 7
click at [521, 66] on label "Company Website URL" at bounding box center [560, 67] width 139 height 7
click at [521, 76] on URL "Company Website URL" at bounding box center [578, 79] width 167 height 7
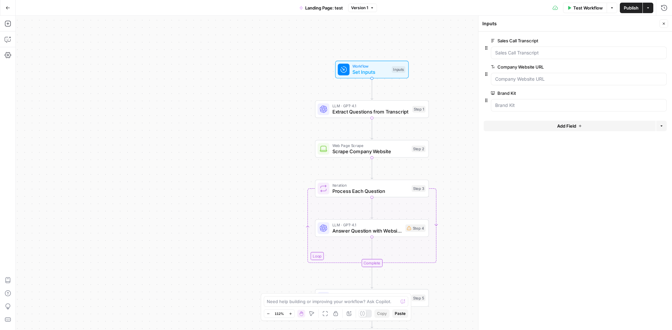
click at [508, 91] on label "Brand Kit" at bounding box center [560, 93] width 139 height 7
click at [508, 102] on Kit "Brand Kit" at bounding box center [578, 105] width 167 height 7
click at [508, 91] on label "Brand Kit" at bounding box center [560, 93] width 139 height 7
click at [508, 102] on Kit "Brand Kit" at bounding box center [578, 105] width 167 height 7
click at [508, 91] on label "Brand Kit" at bounding box center [560, 93] width 139 height 7
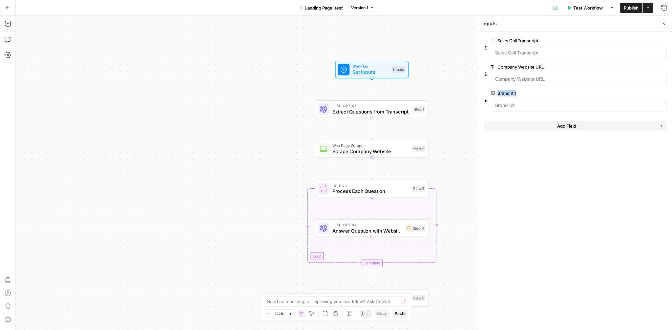
click at [508, 102] on Kit "Brand Kit" at bounding box center [578, 105] width 167 height 7
click at [529, 91] on label "Brand Kit" at bounding box center [560, 93] width 139 height 7
click at [529, 102] on Kit "Brand Kit" at bounding box center [578, 105] width 167 height 7
click at [385, 109] on span "Extract Questions from Transcript" at bounding box center [370, 111] width 77 height 7
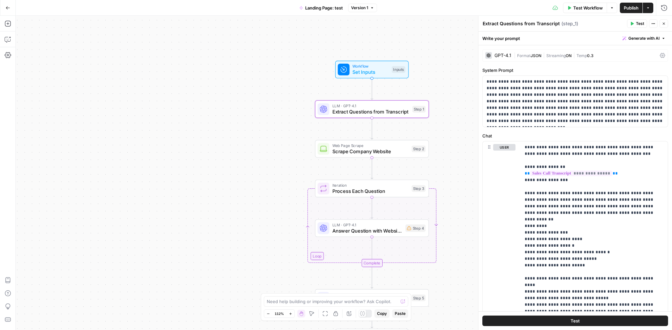
click at [11, 40] on button "Copilot" at bounding box center [8, 39] width 10 height 10
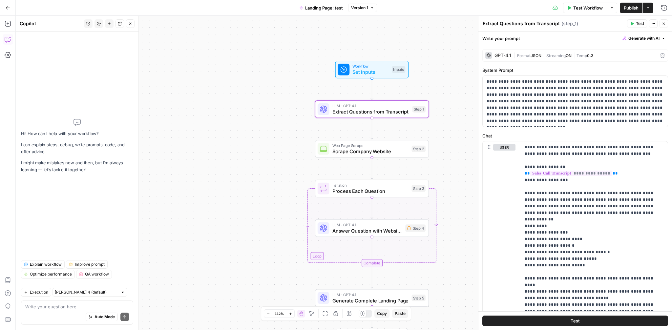
drag, startPoint x: 37, startPoint y: 22, endPoint x: 18, endPoint y: 26, distance: 19.1
click at [18, 26] on header "Copilot History Settings New chat Detach Close" at bounding box center [77, 24] width 123 height 16
click at [34, 34] on div "Hi! How can I help with your workflow? I can explain steps, debug, write prompt…" at bounding box center [77, 157] width 123 height 252
click at [62, 7] on div "Go Back Landing Page: test Version 1 Test Workflow Options Publish Actions Run …" at bounding box center [336, 7] width 672 height 15
click at [50, 312] on div "Auto Mode Send" at bounding box center [77, 317] width 104 height 14
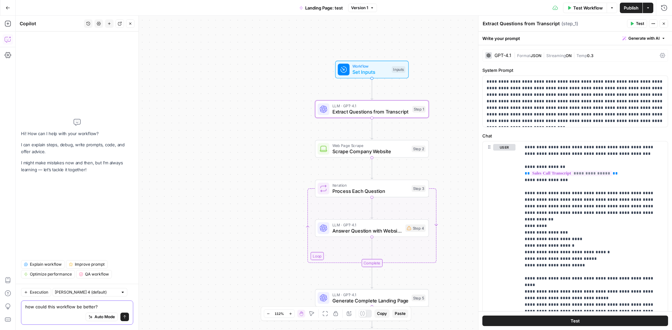
type textarea "how could this workflow be better?"
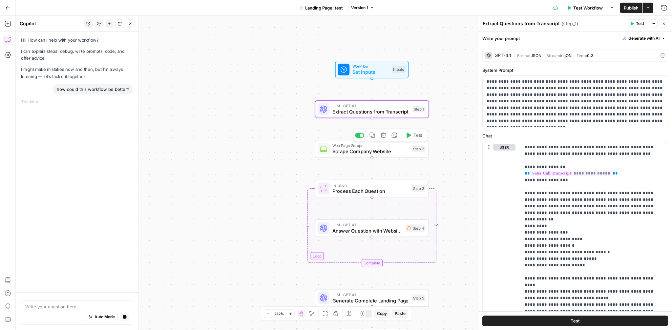
click at [361, 149] on span "Scrape Company Website" at bounding box center [370, 151] width 76 height 7
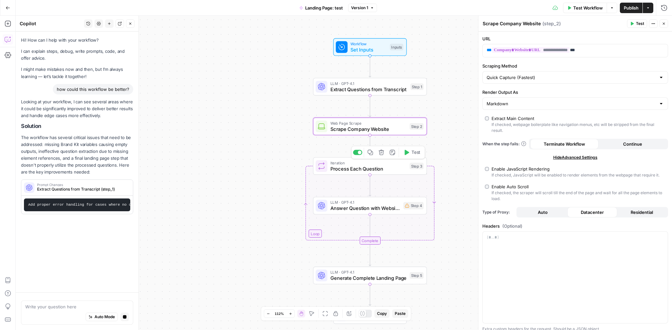
click at [362, 169] on span "Process Each Question" at bounding box center [368, 168] width 76 height 7
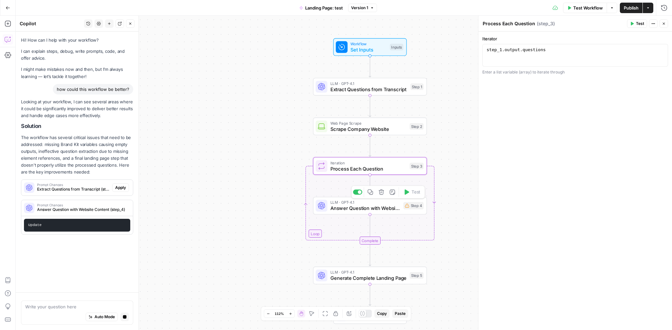
click at [368, 205] on span "Answer Question with Website Content" at bounding box center [365, 208] width 70 height 7
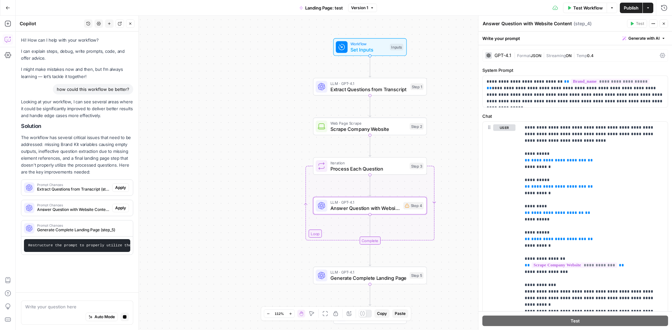
click at [663, 25] on icon "button" at bounding box center [664, 24] width 2 height 2
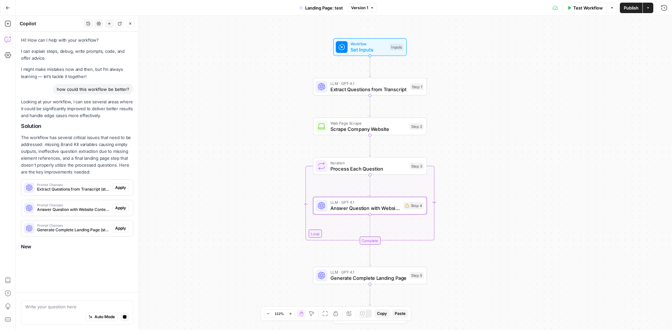
click at [80, 164] on p "The workflow has several critical issues that need to be addressed: missing Bra…" at bounding box center [77, 155] width 112 height 42
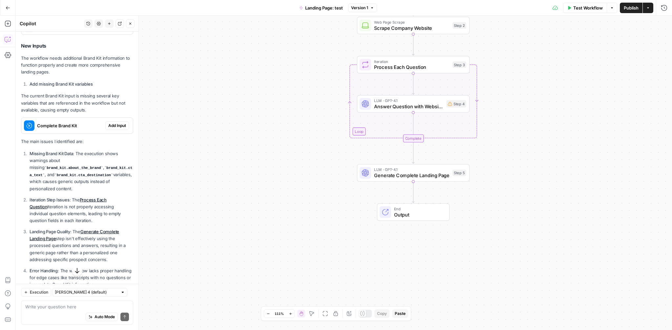
scroll to position [192, 0]
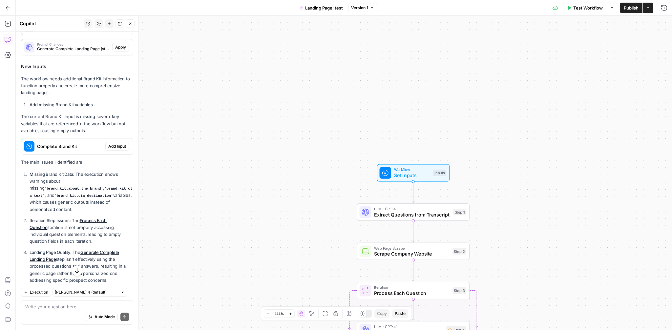
click at [69, 160] on p "The main issues I identified are:" at bounding box center [77, 162] width 112 height 7
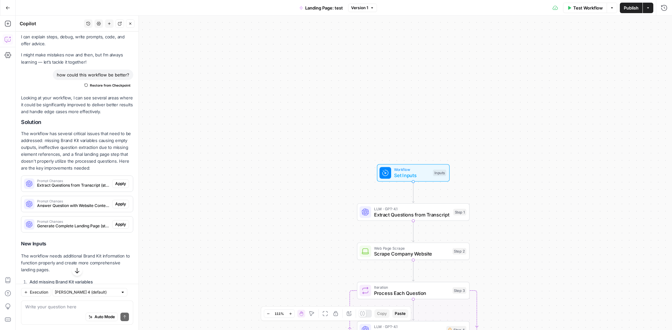
scroll to position [14, 0]
click at [93, 112] on p "Looking at your workflow, I can see several areas where it could be significant…" at bounding box center [77, 105] width 112 height 21
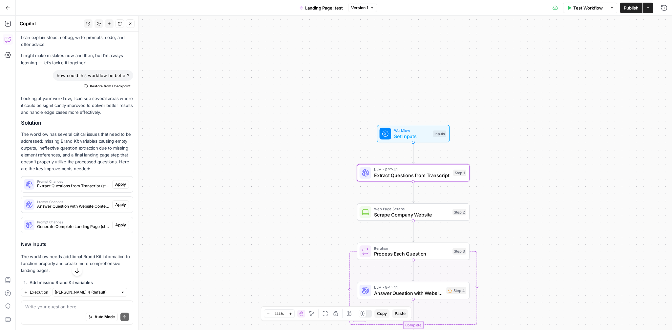
click at [84, 185] on span "Extract Questions from Transcript (step_1)" at bounding box center [73, 186] width 73 height 6
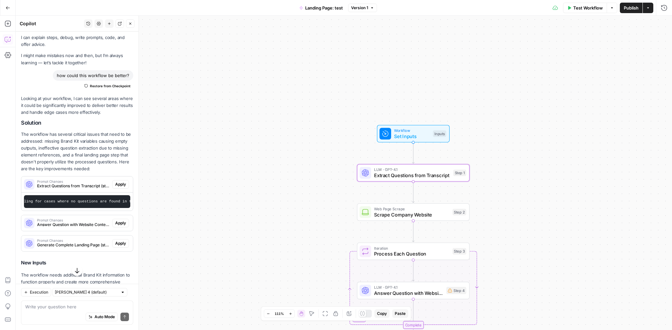
scroll to position [0, 89]
click at [122, 183] on span "Apply" at bounding box center [120, 184] width 11 height 6
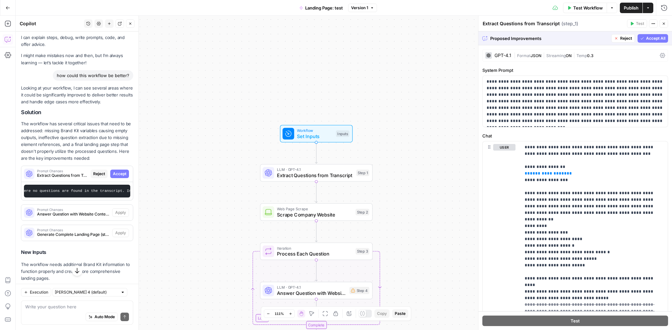
click at [650, 38] on span "Accept All" at bounding box center [655, 38] width 19 height 6
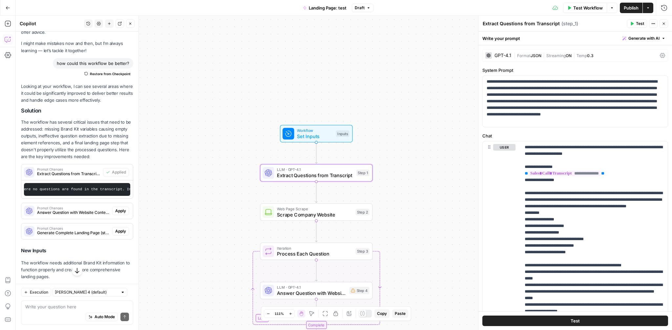
scroll to position [27, 0]
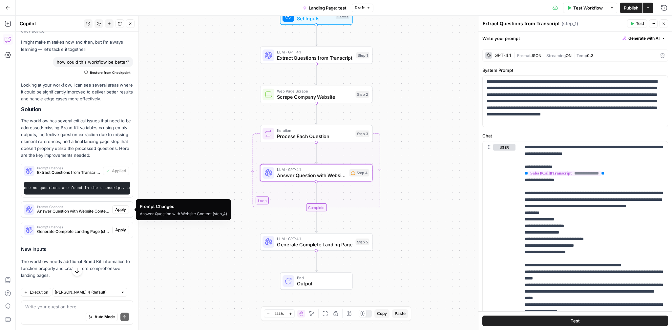
click at [87, 210] on span "Answer Question with Website Content (step_4)" at bounding box center [73, 211] width 73 height 6
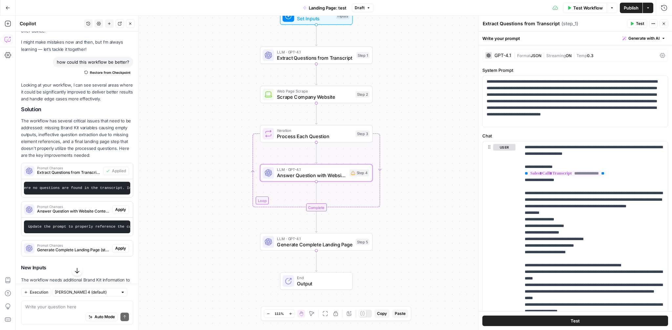
click at [87, 211] on span "Answer Question with Website Content (step_4)" at bounding box center [73, 211] width 73 height 6
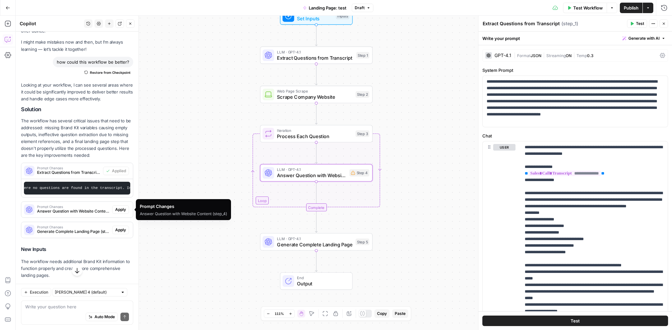
click at [118, 209] on span "Apply" at bounding box center [120, 210] width 11 height 6
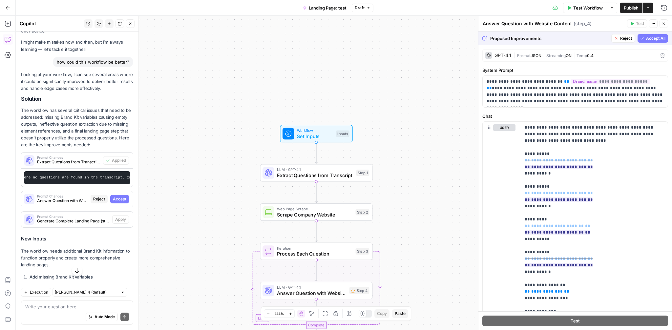
click at [658, 38] on span "Accept All" at bounding box center [655, 38] width 19 height 6
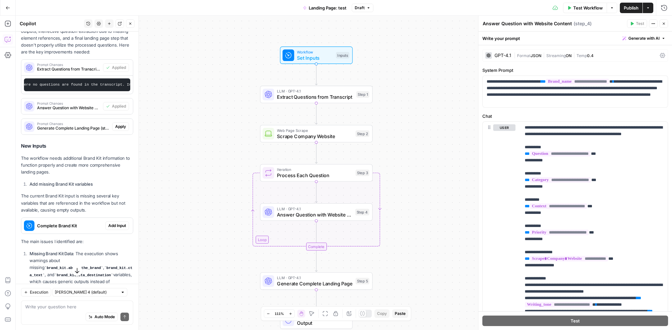
scroll to position [115, 0]
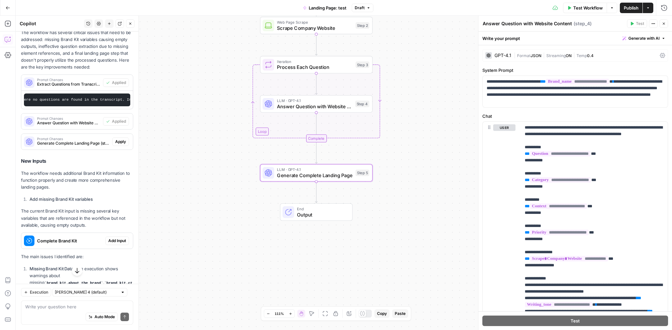
click at [122, 141] on span "Apply" at bounding box center [120, 142] width 11 height 6
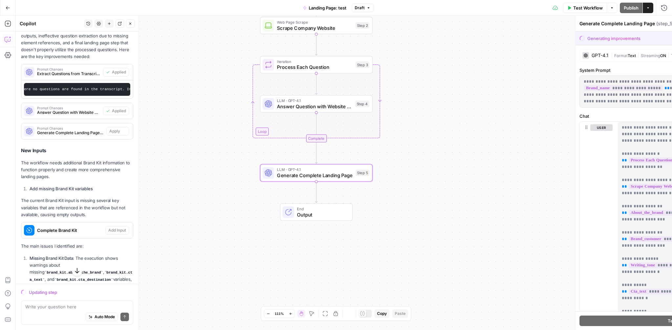
scroll to position [105, 0]
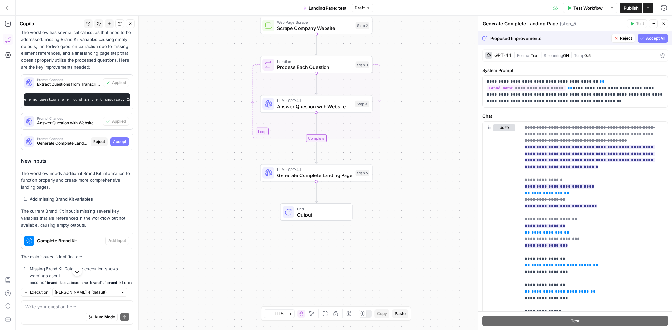
click at [651, 39] on span "Accept All" at bounding box center [655, 38] width 19 height 6
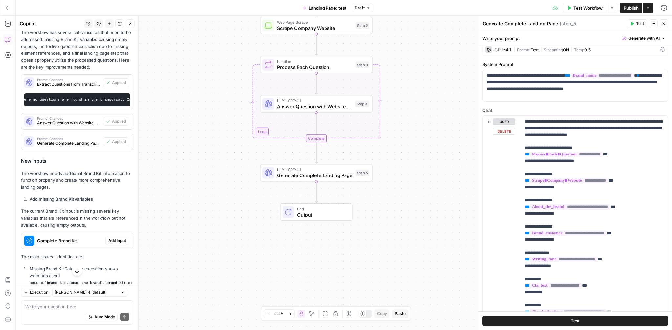
scroll to position [0, 0]
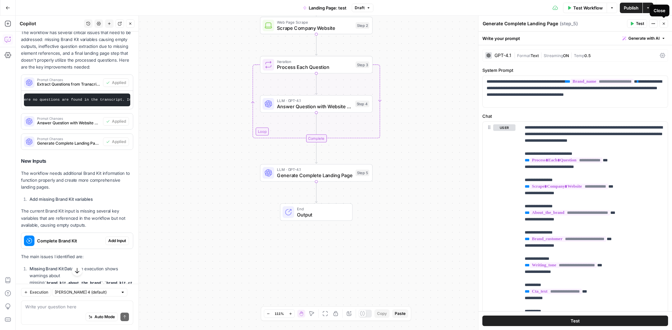
click at [664, 24] on icon "button" at bounding box center [664, 24] width 2 height 2
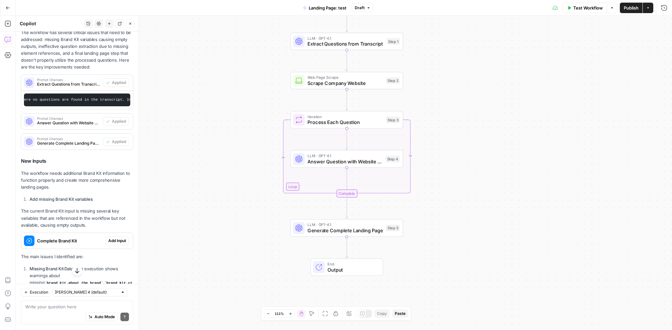
drag, startPoint x: 225, startPoint y: 149, endPoint x: 261, endPoint y: 224, distance: 82.9
click at [261, 224] on div "Workflow Set Inputs Inputs LLM · GPT-4.1 Extract Questions from Transcript Step…" at bounding box center [344, 173] width 656 height 314
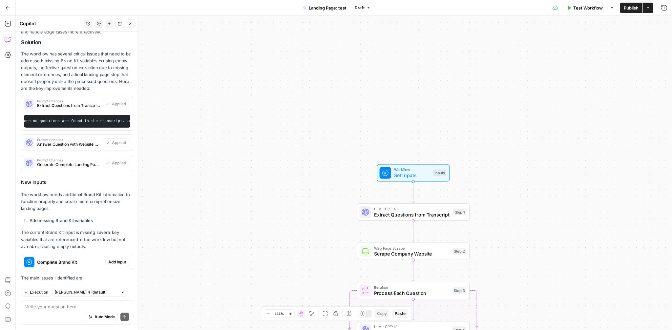
scroll to position [61, 0]
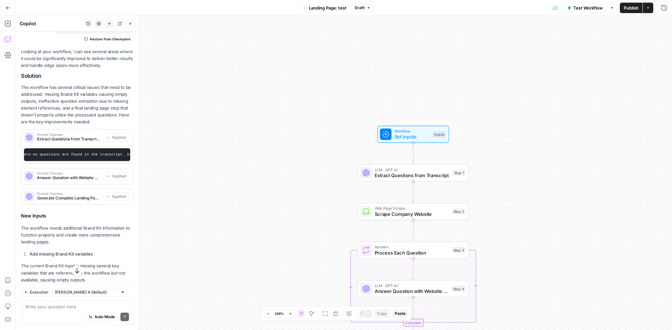
click at [629, 9] on span "Publish" at bounding box center [631, 8] width 15 height 7
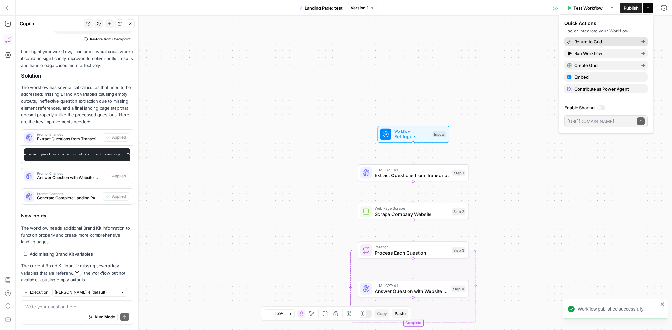
click at [607, 41] on span "Return to Grid" at bounding box center [605, 41] width 62 height 7
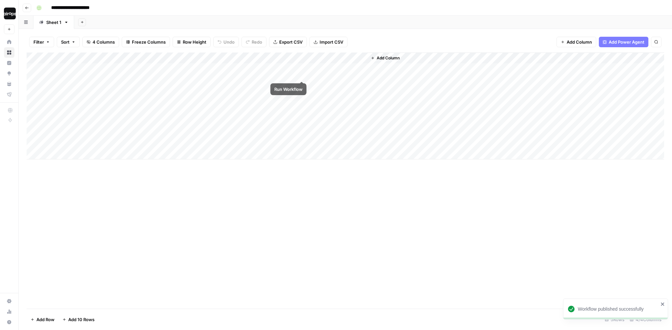
click at [300, 69] on div "Add Column" at bounding box center [346, 105] width 638 height 107
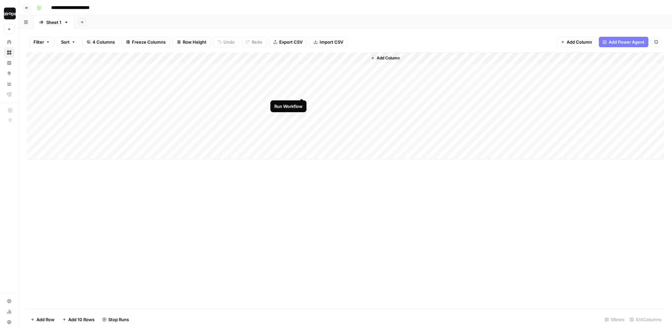
click at [301, 86] on div "Add Column" at bounding box center [346, 105] width 638 height 107
click at [366, 35] on div "Filter Sort 4 Columns Freeze Columns Row Height Undo Redo Export CSV Import CSV…" at bounding box center [346, 41] width 638 height 21
click at [366, 15] on header "**********" at bounding box center [345, 8] width 653 height 16
click at [133, 7] on div "**********" at bounding box center [350, 8] width 632 height 10
click at [227, 8] on div "**********" at bounding box center [350, 8] width 632 height 10
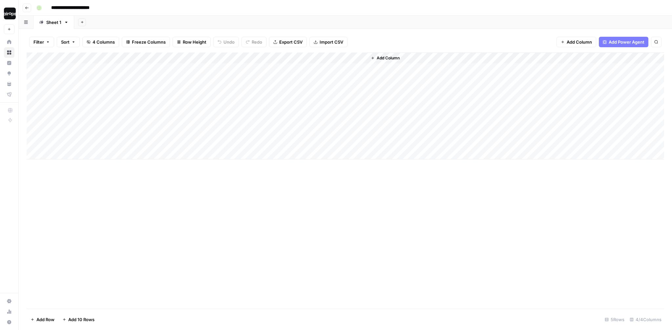
click at [227, 6] on div "**********" at bounding box center [350, 8] width 632 height 10
click at [361, 69] on div "Add Column" at bounding box center [346, 105] width 638 height 107
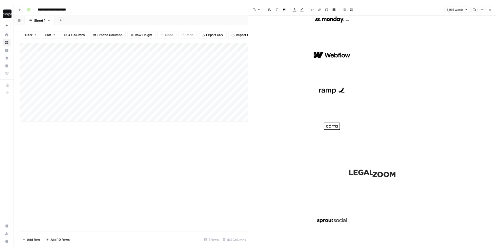
scroll to position [20, 0]
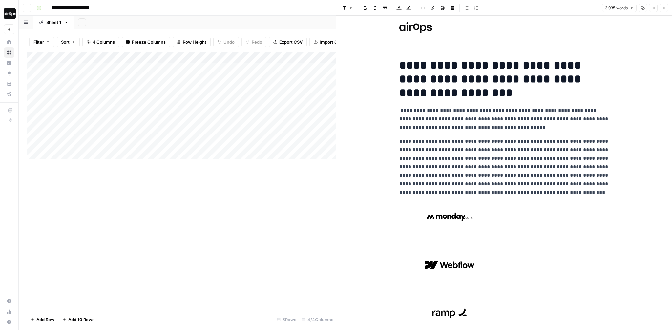
click at [262, 6] on div "**********" at bounding box center [350, 8] width 632 height 10
click at [664, 5] on button "Close" at bounding box center [664, 8] width 9 height 9
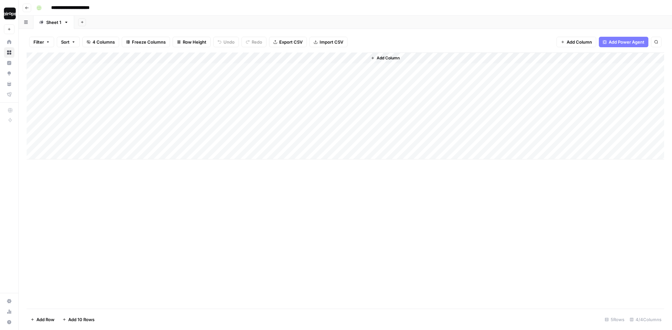
click at [515, 3] on div "**********" at bounding box center [350, 8] width 632 height 10
click at [408, 21] on div "Add Sheet" at bounding box center [373, 22] width 598 height 13
click at [341, 21] on div "Add Sheet" at bounding box center [373, 22] width 598 height 13
click at [315, 22] on div "Add Sheet" at bounding box center [373, 22] width 598 height 13
